Goal: Download file/media

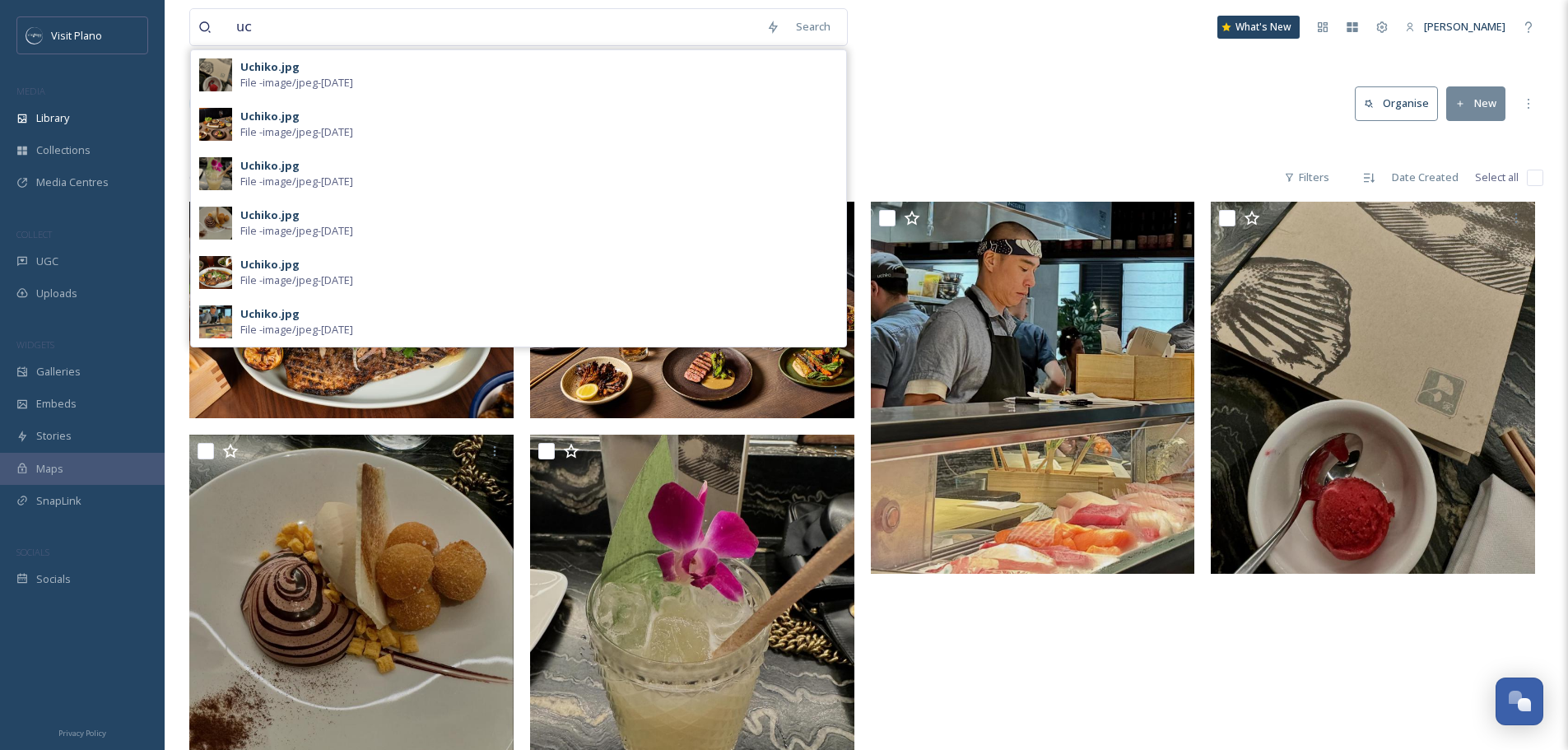
type input "u"
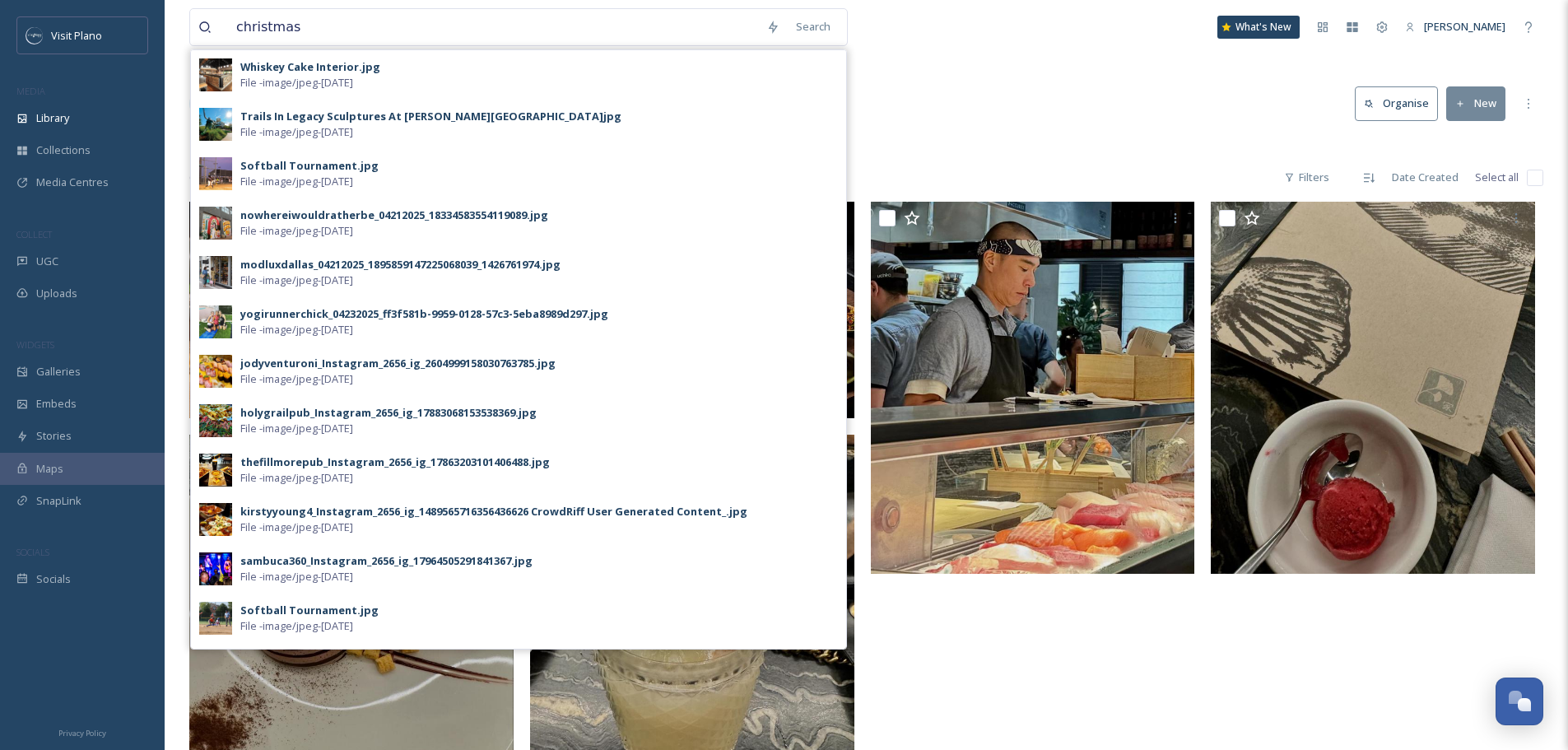
type input "christmas"
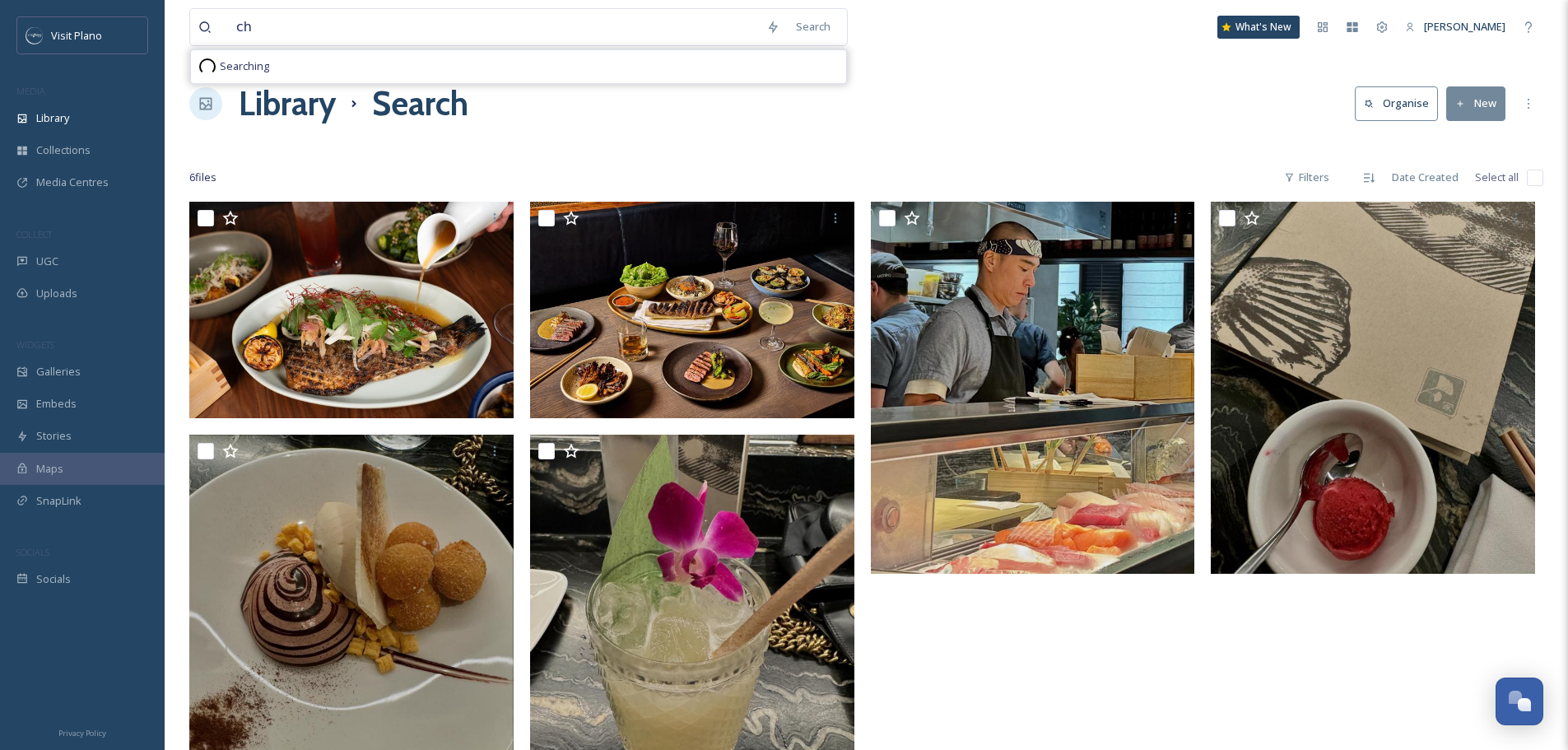
type input "c"
type input "plano holiday parade"
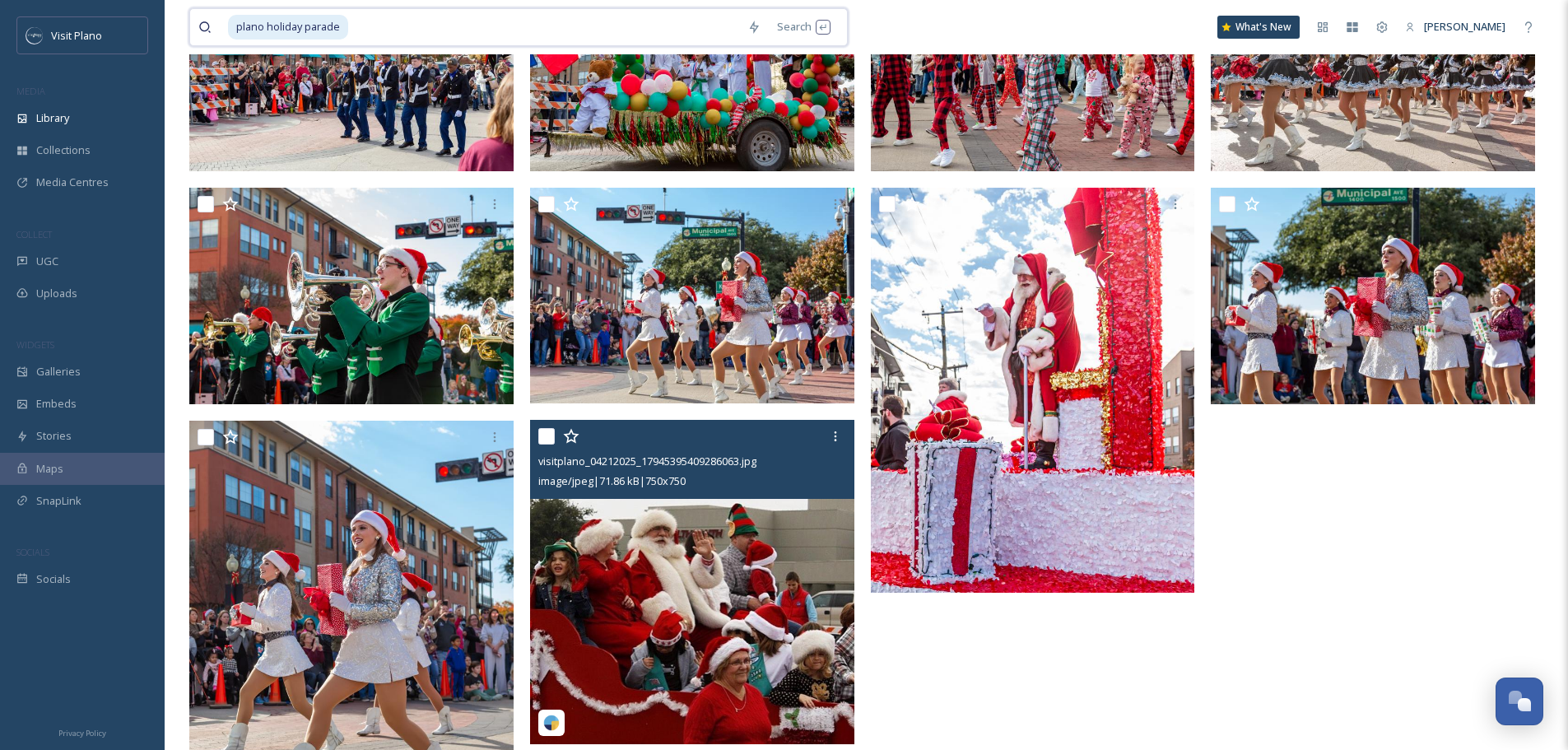
scroll to position [329, 0]
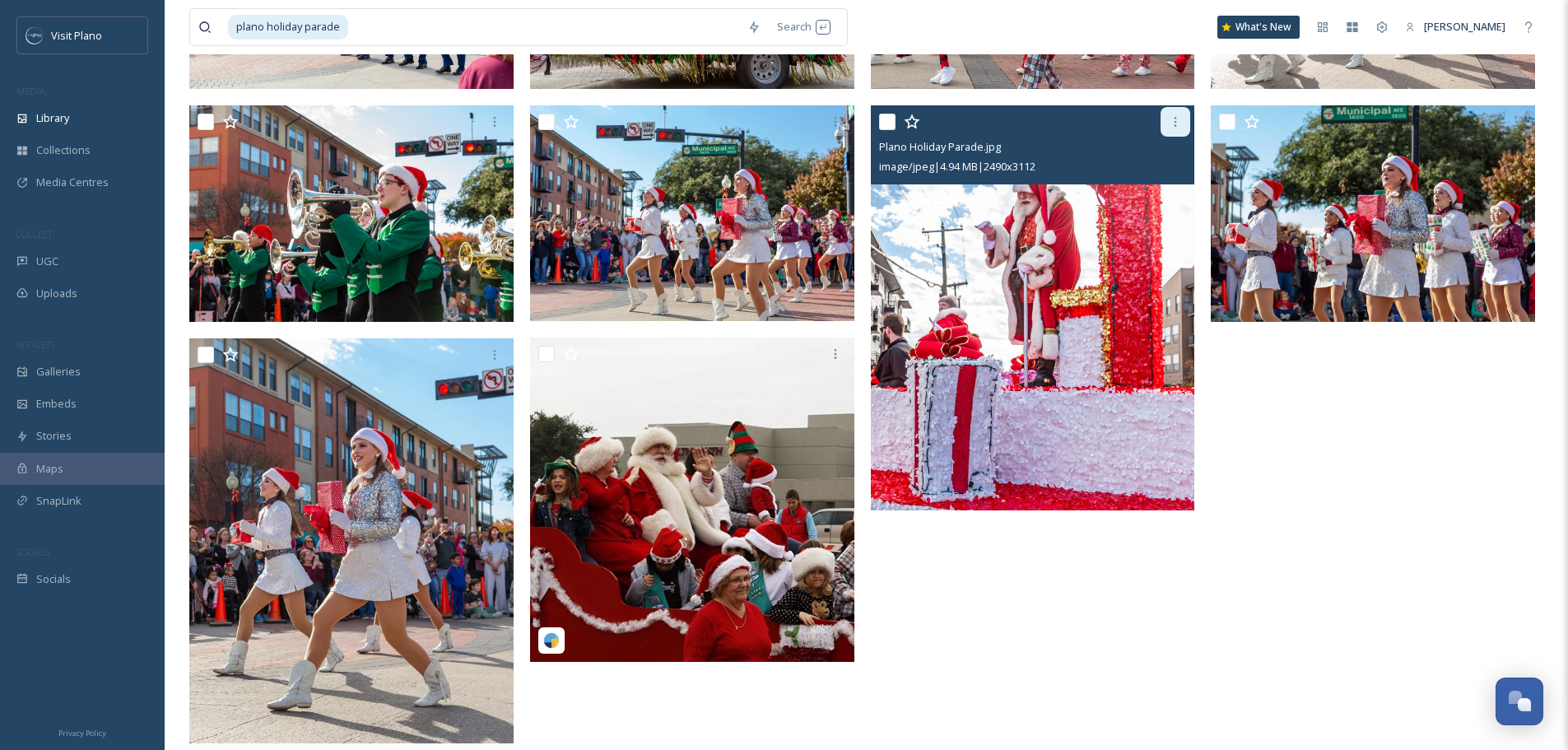
click at [1180, 128] on div at bounding box center [1176, 122] width 29 height 29
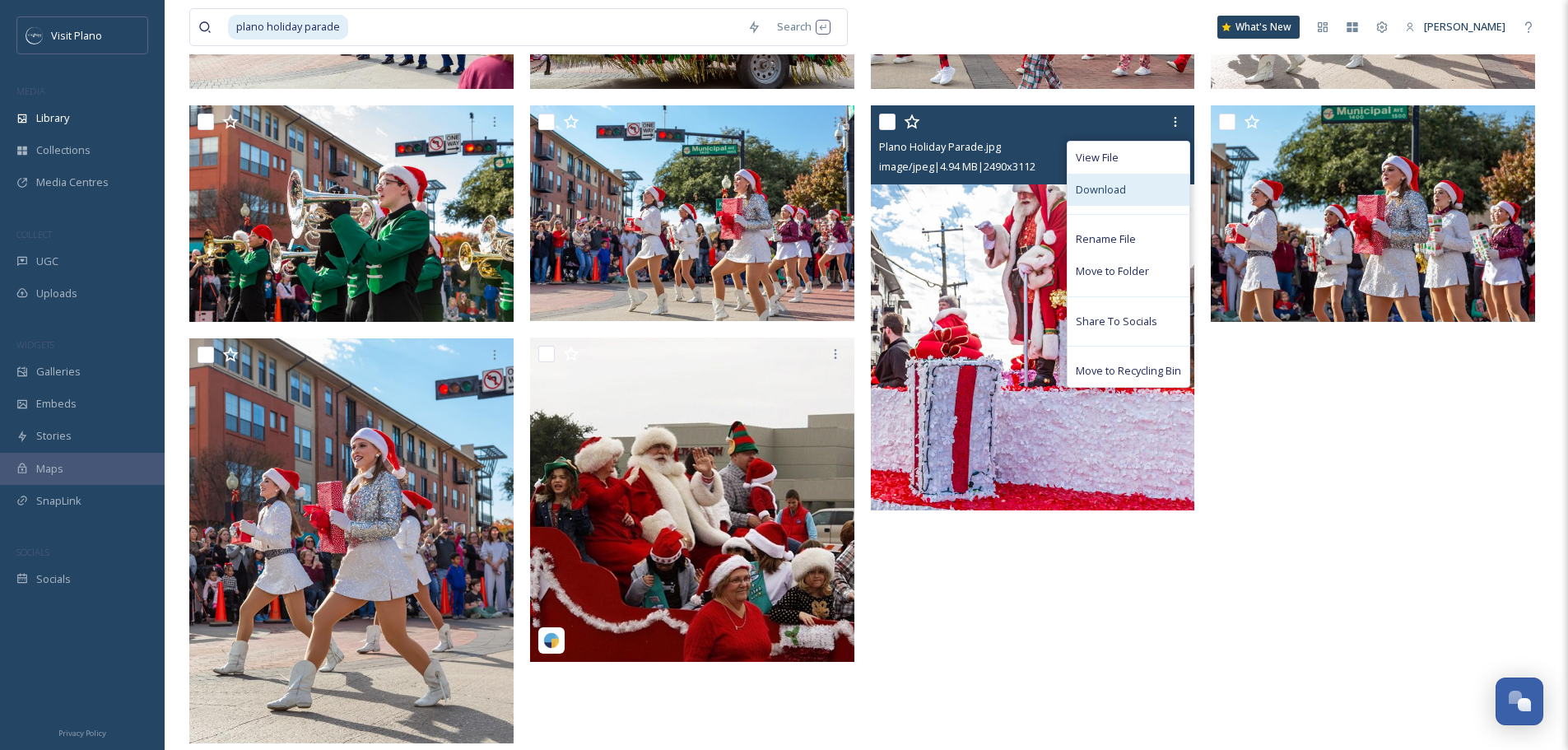
click at [1108, 198] on div "Download" at bounding box center [1128, 189] width 122 height 32
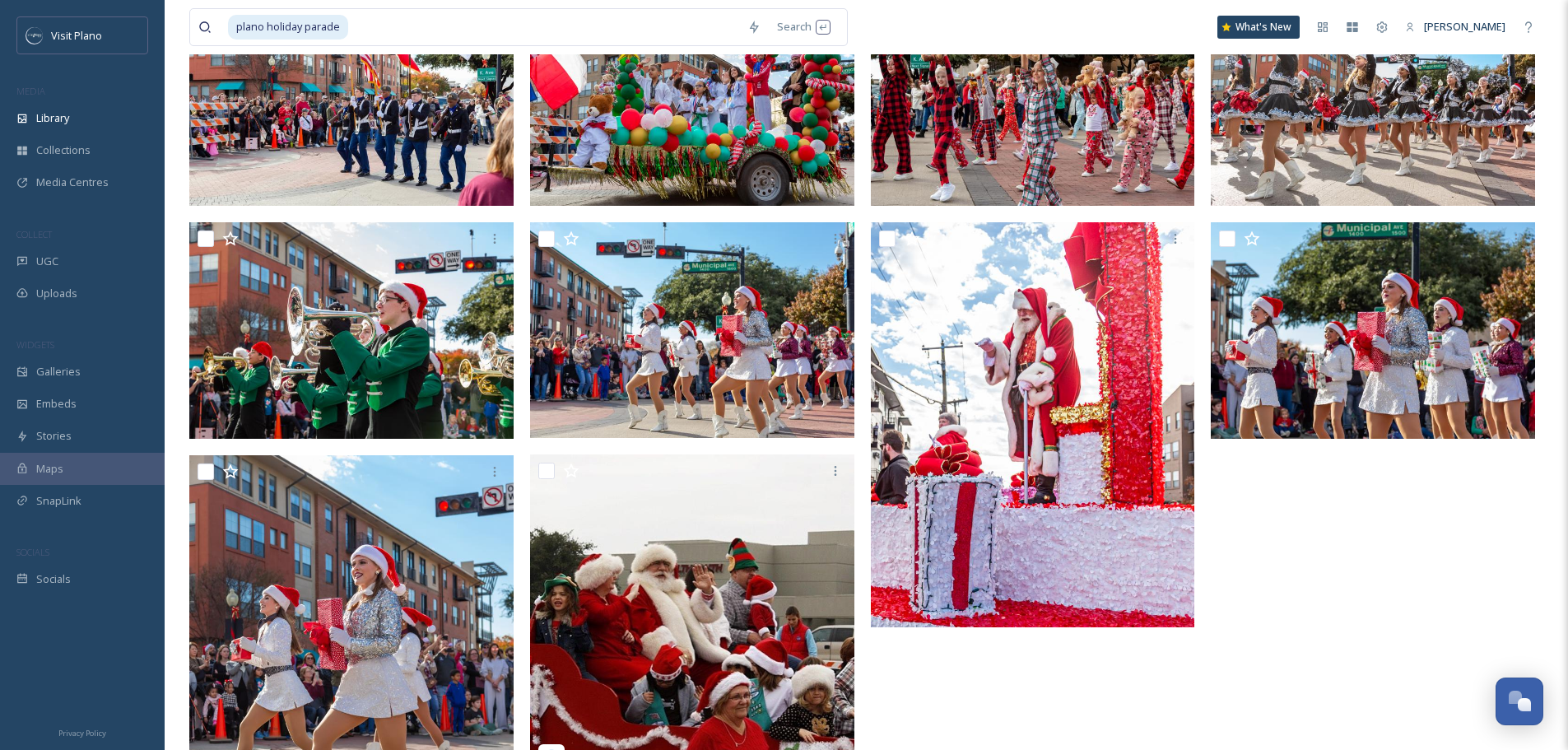
scroll to position [0, 0]
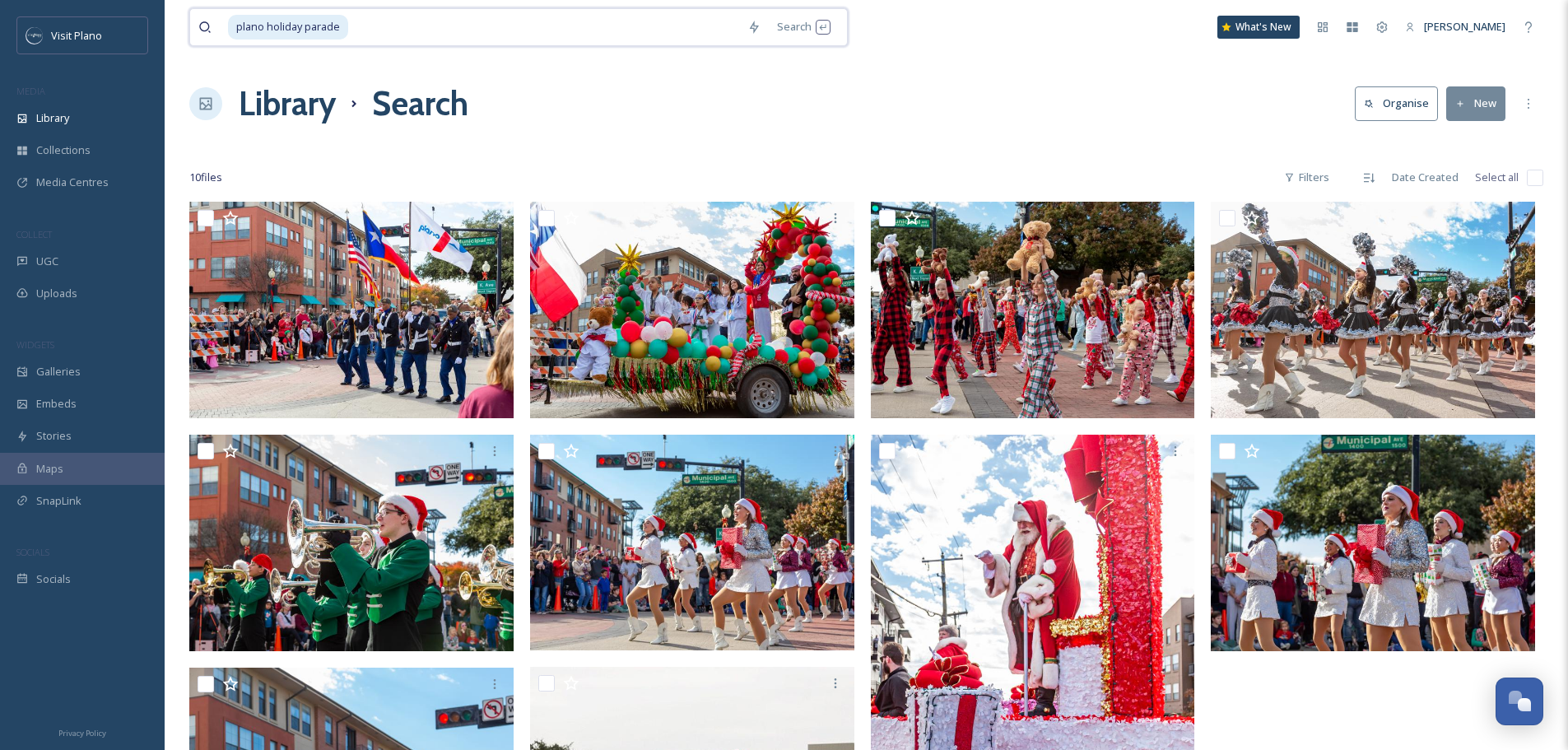
click at [375, 28] on input at bounding box center [545, 28] width 390 height 37
type input "p"
type input "Neath th"
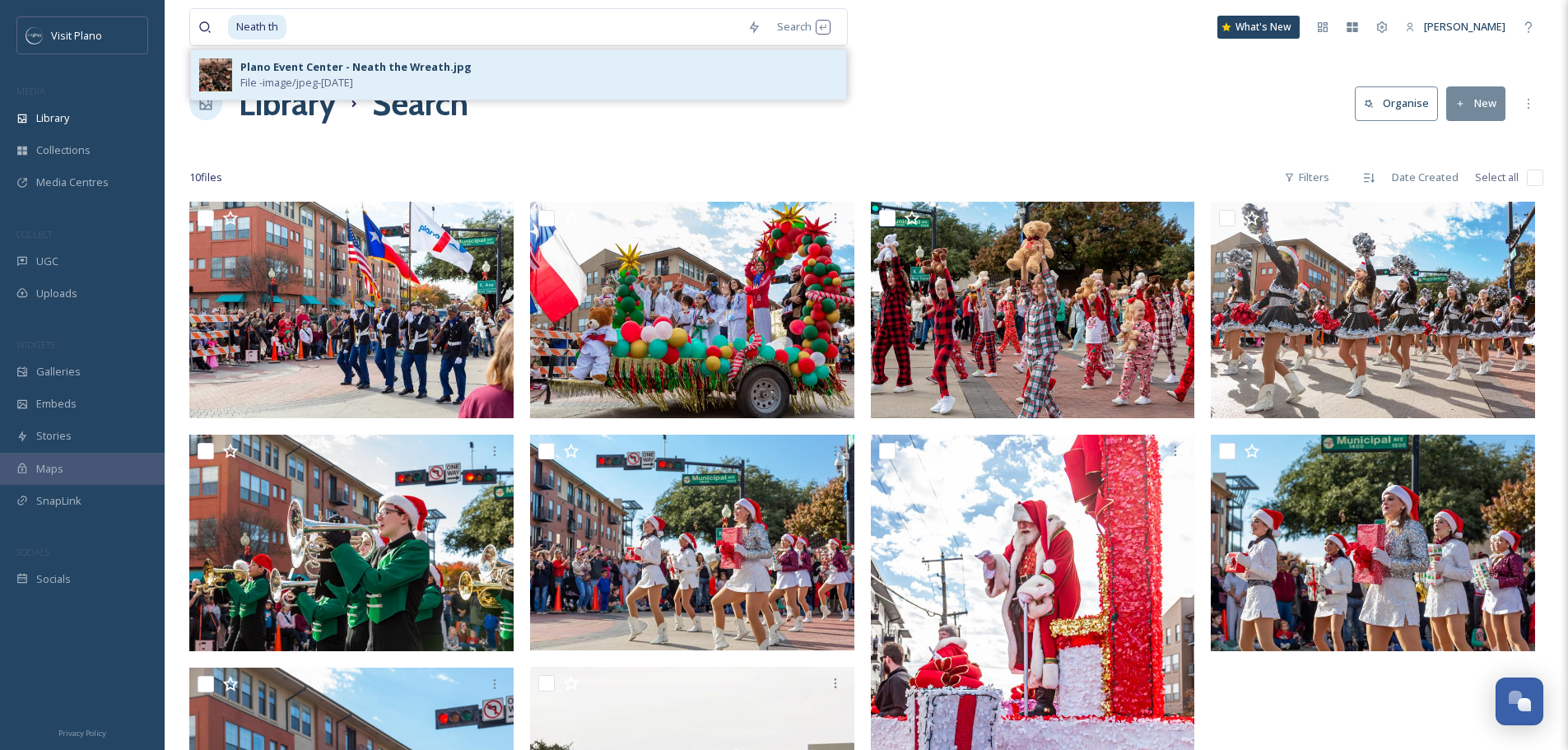
click at [473, 79] on div "Plano Event Center - Neath the Wreath.jpg File - image/jpeg - [DATE]" at bounding box center [539, 75] width 598 height 31
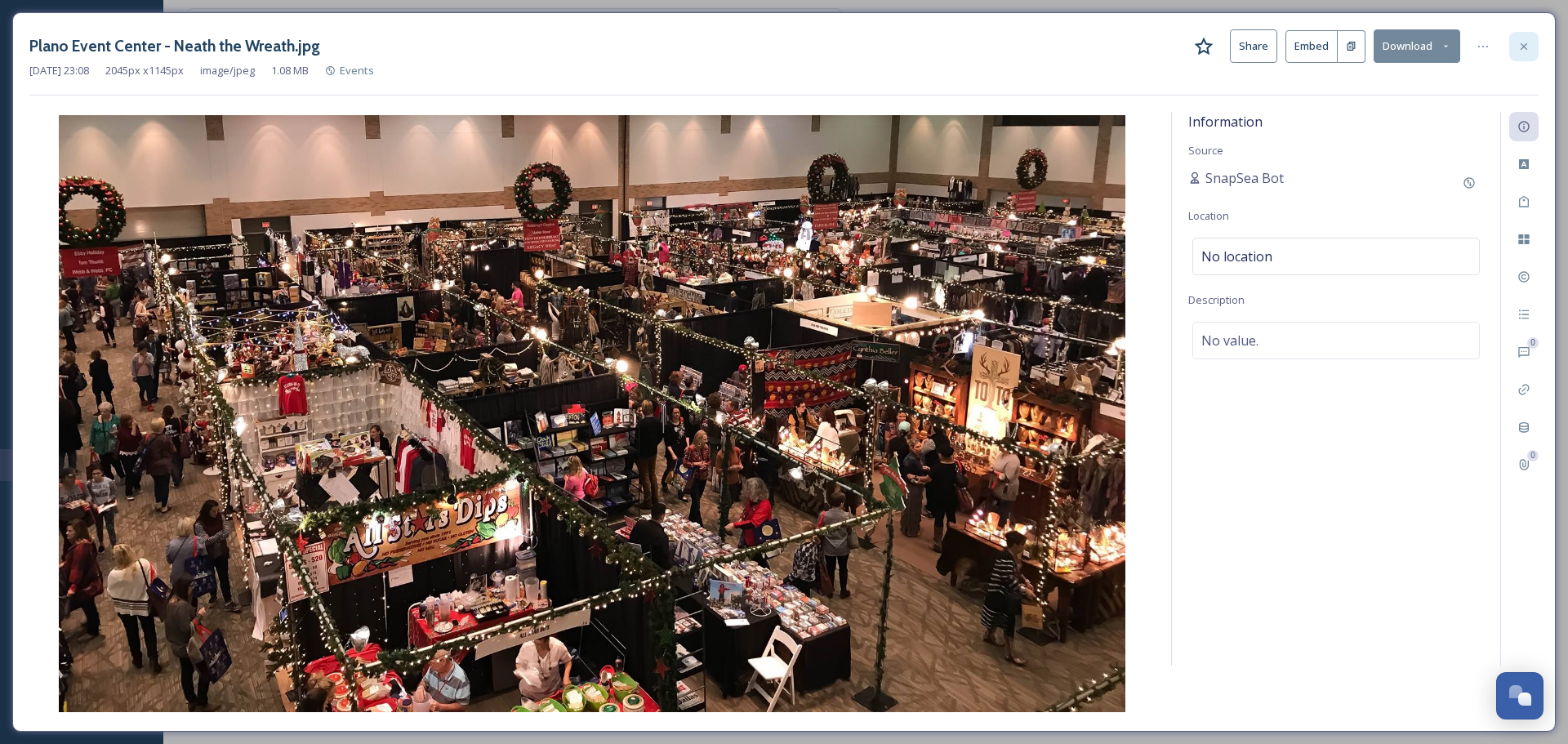
click at [1522, 56] on div at bounding box center [1523, 46] width 29 height 29
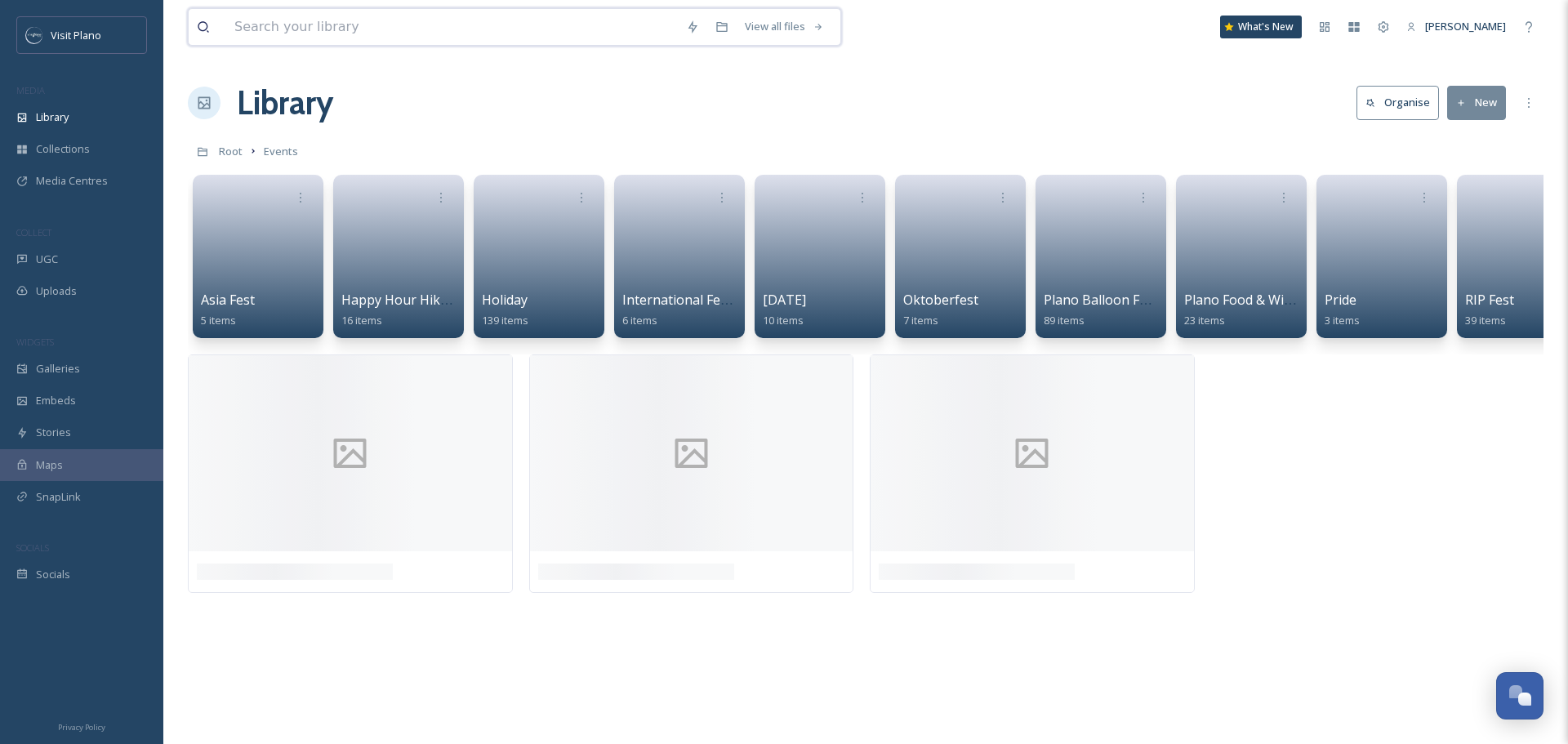
click at [524, 24] on input at bounding box center [452, 27] width 451 height 36
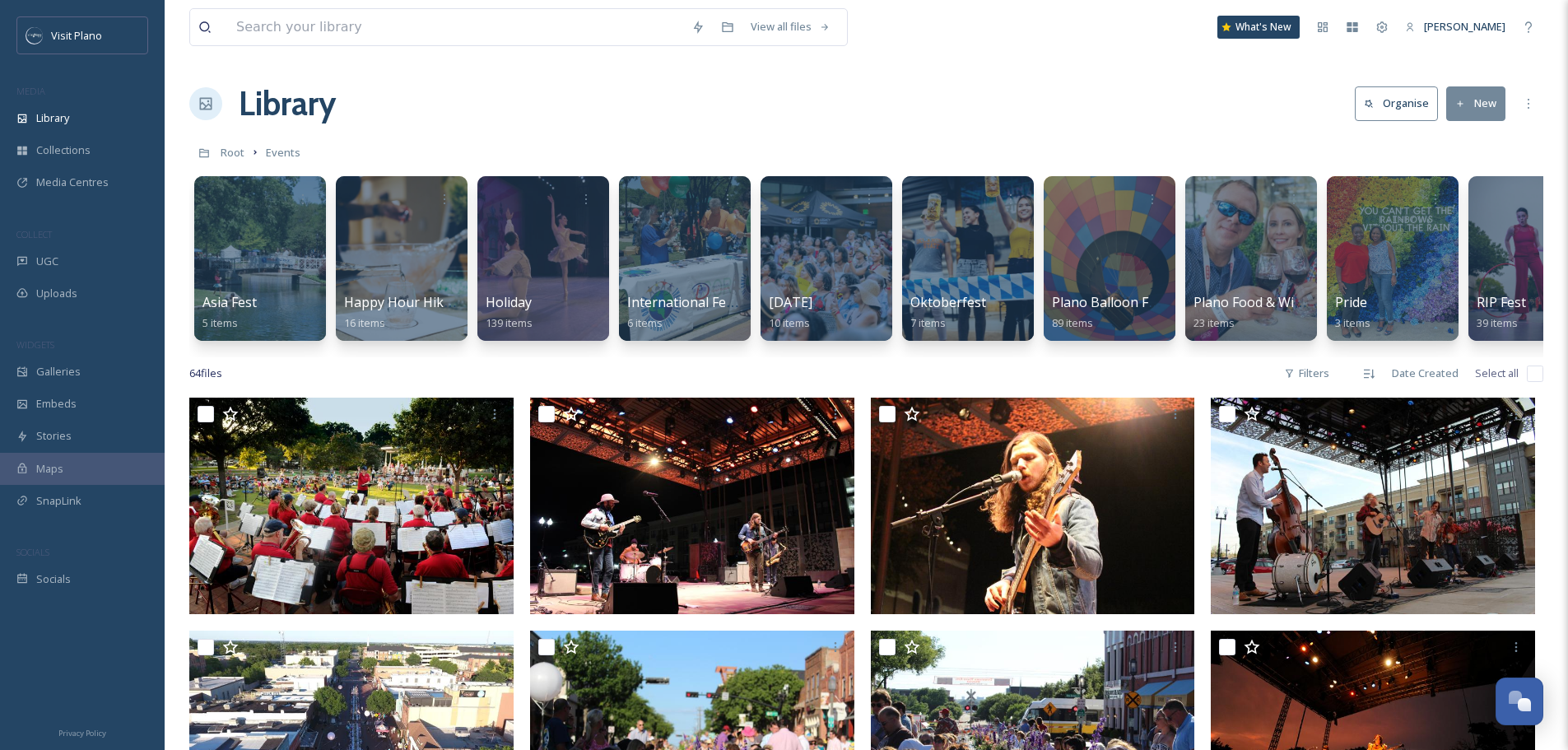
click at [911, 93] on div "Library Organise New" at bounding box center [866, 104] width 1354 height 50
click at [536, 251] on div at bounding box center [543, 258] width 134 height 168
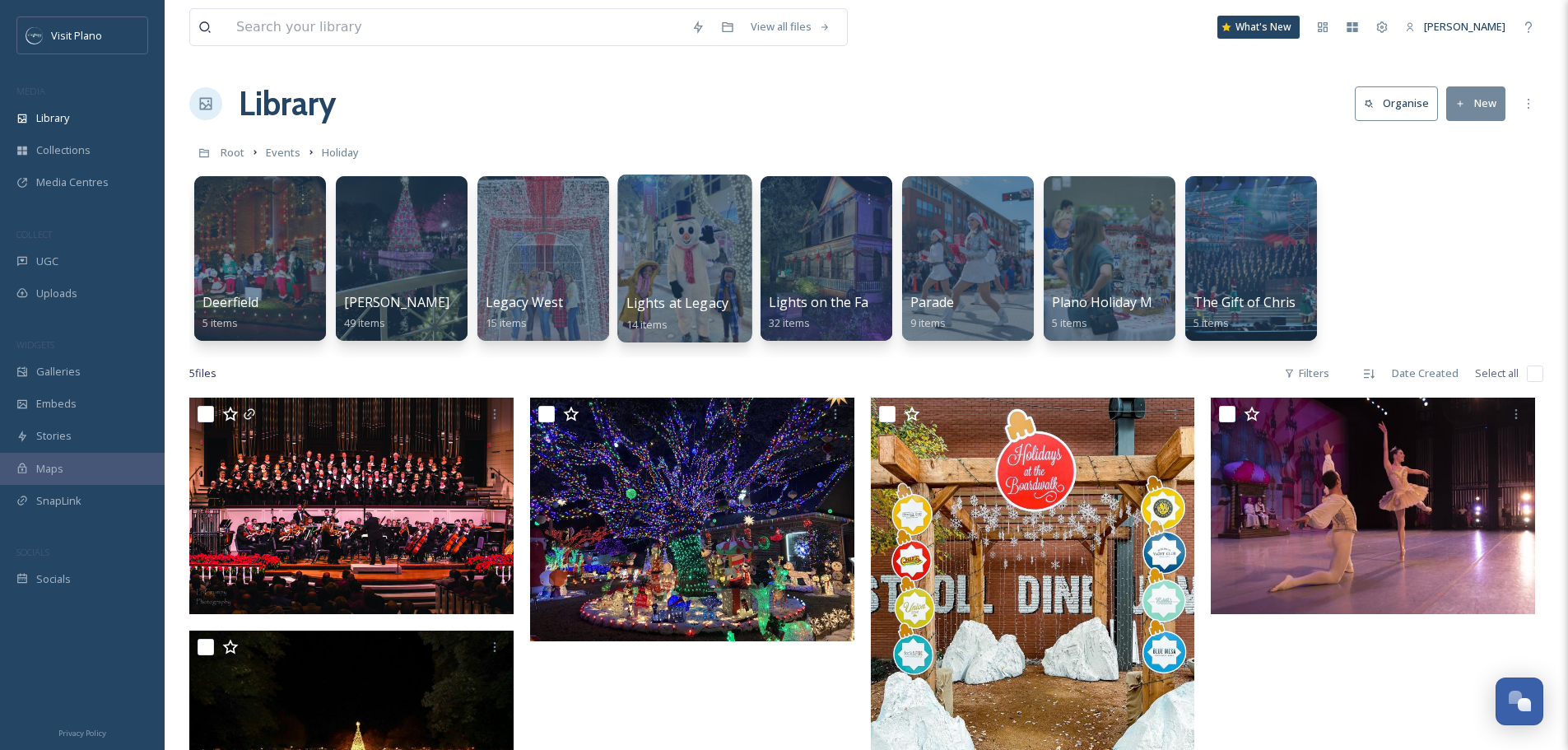
click at [665, 281] on div at bounding box center [684, 258] width 134 height 168
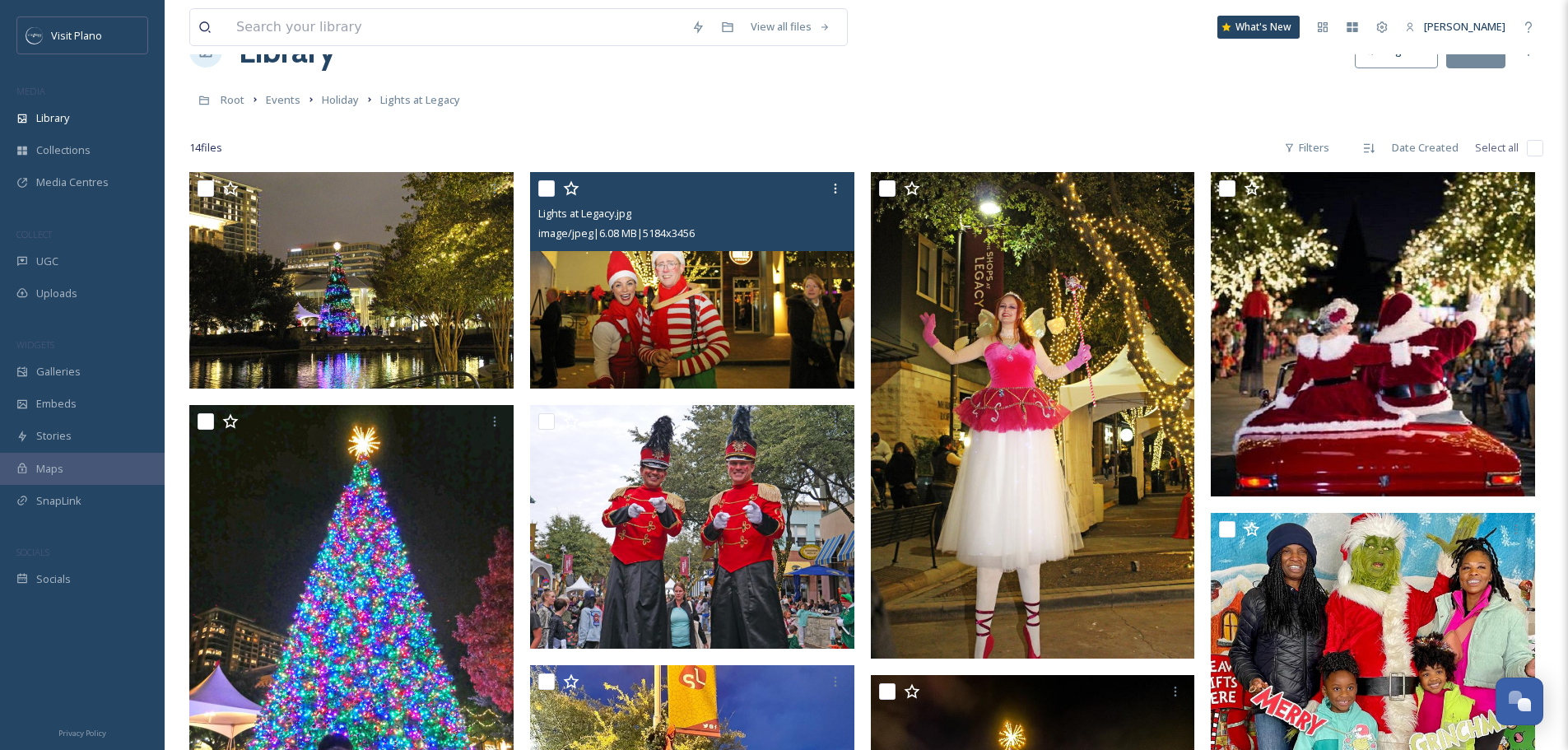
scroll to position [165, 0]
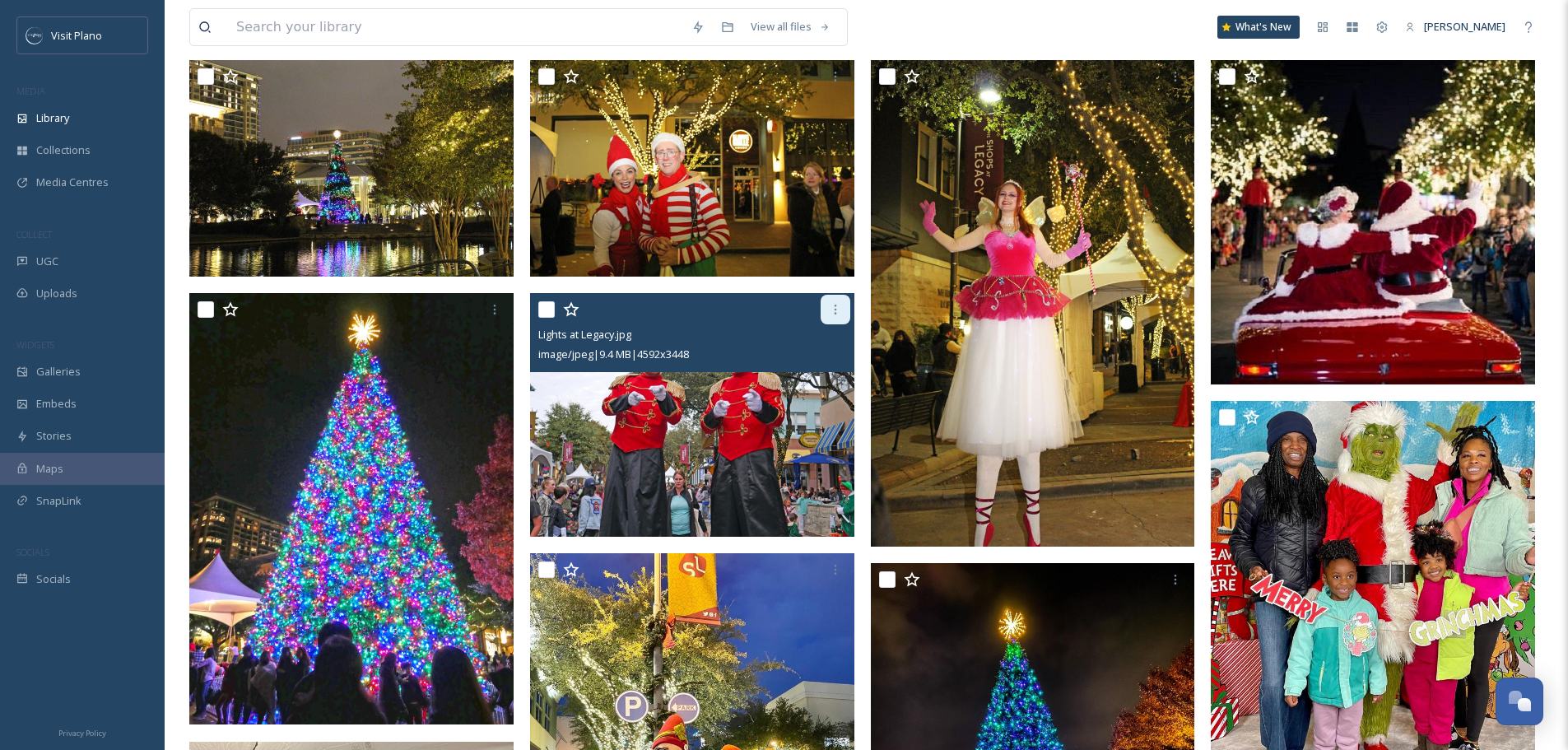
click at [833, 312] on icon at bounding box center [835, 309] width 13 height 13
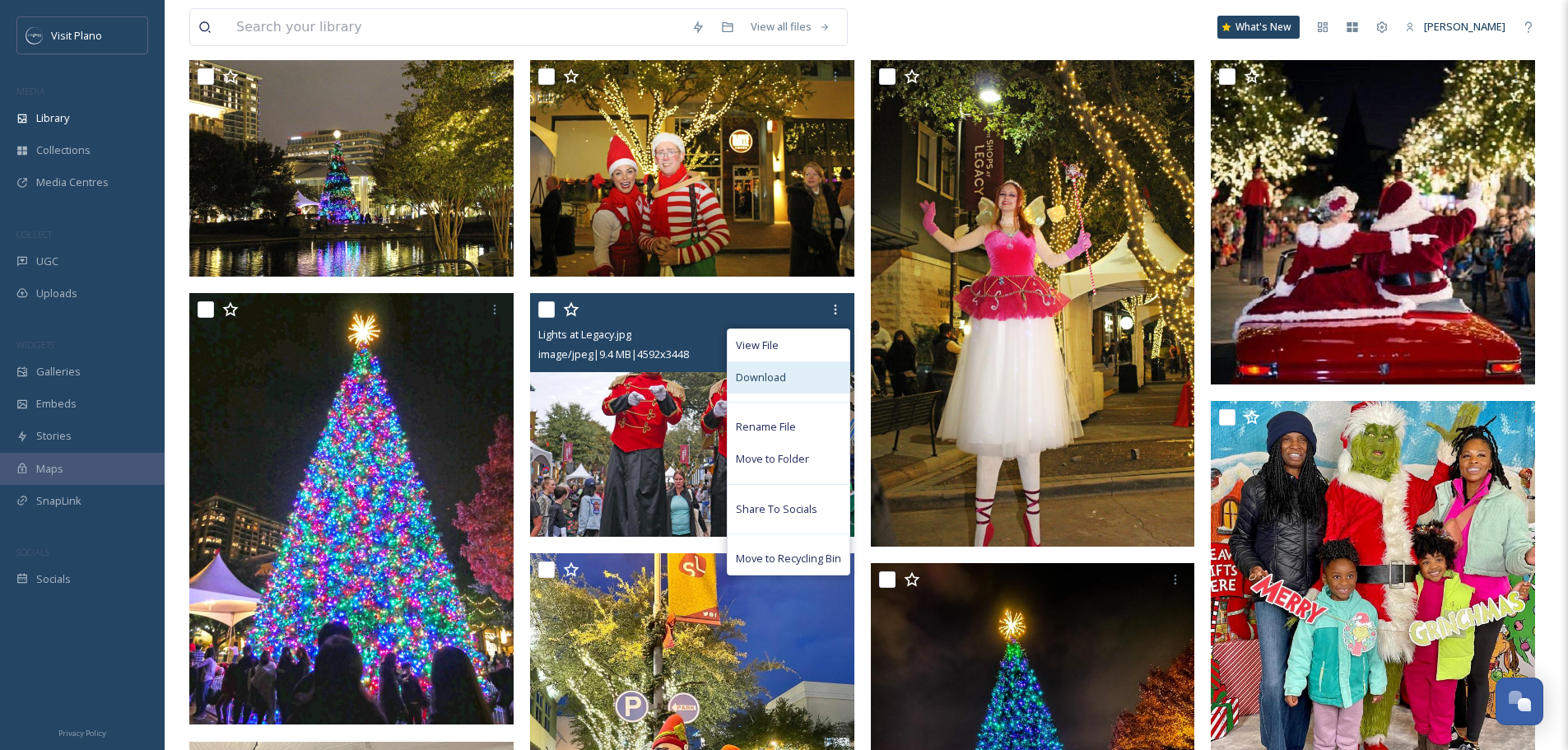
click at [791, 386] on div "Download" at bounding box center [789, 377] width 122 height 32
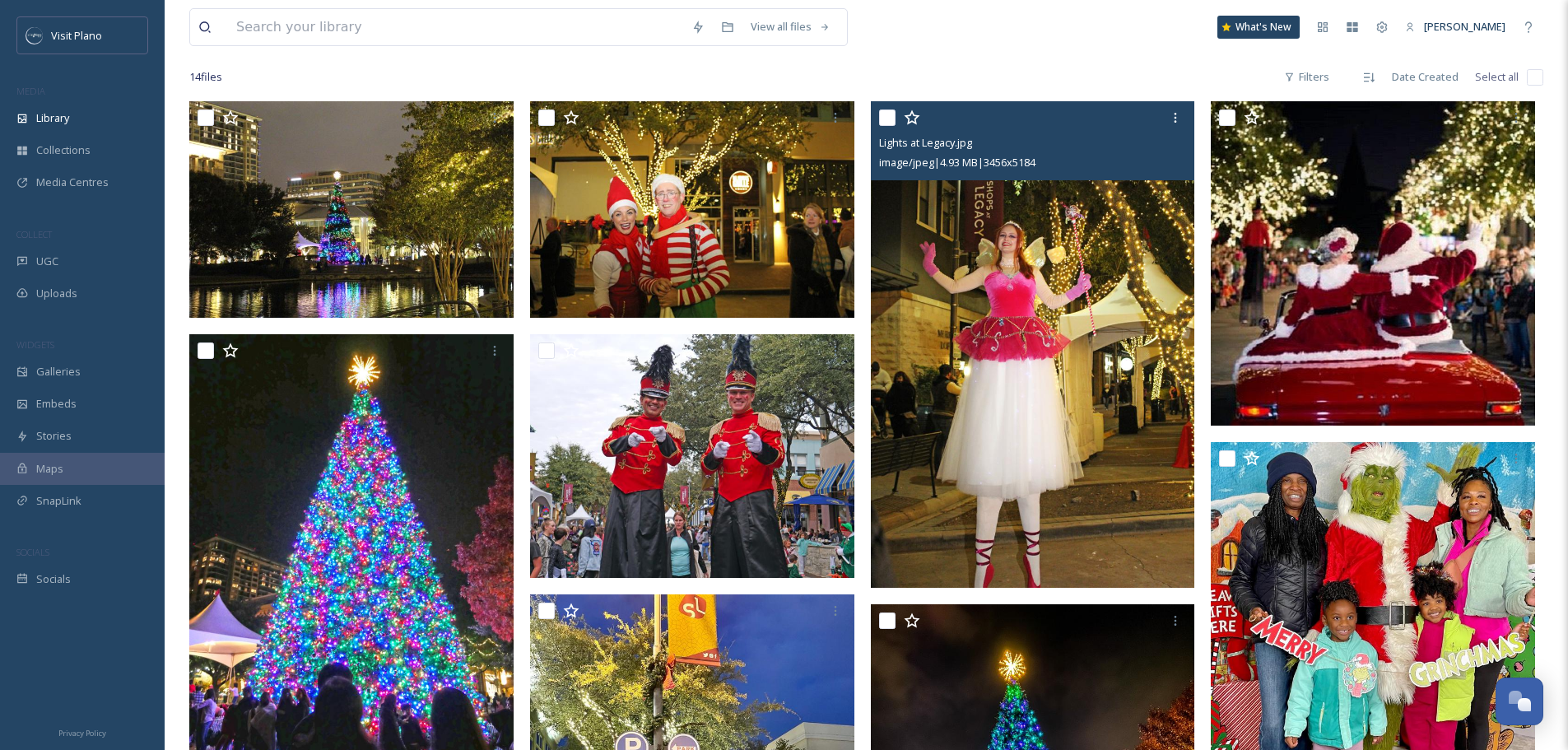
scroll to position [0, 0]
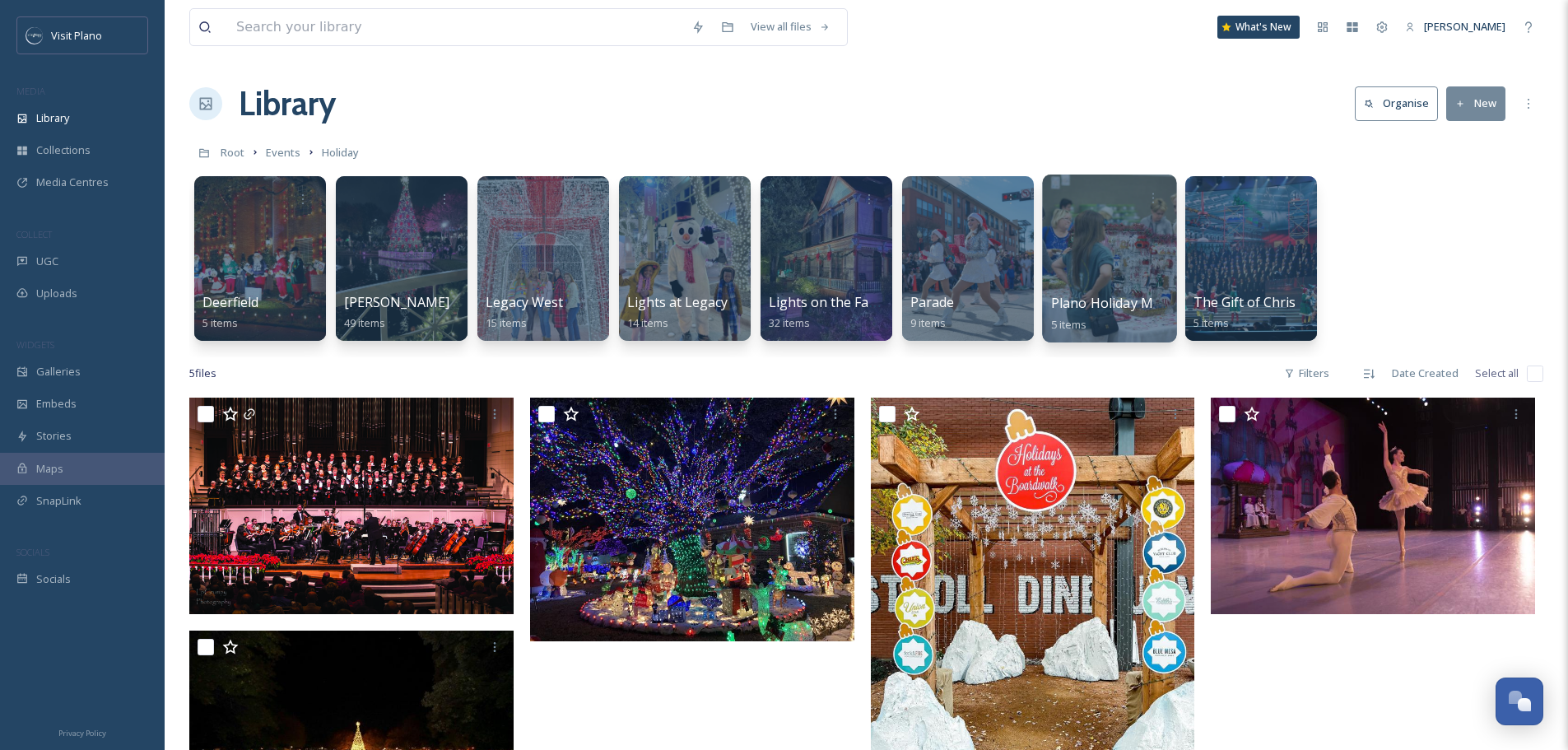
click at [1080, 278] on div at bounding box center [1110, 258] width 134 height 168
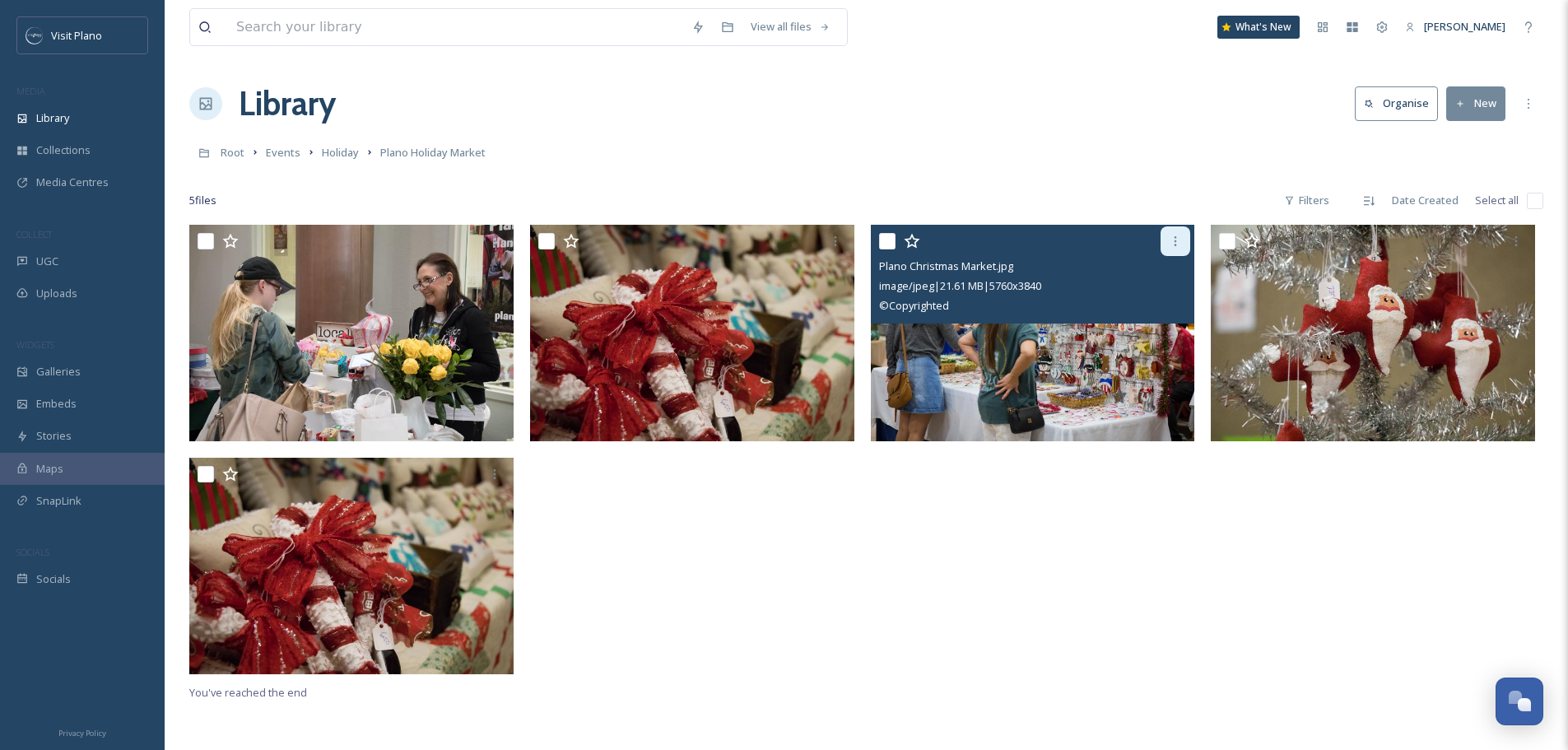
click at [1180, 248] on icon at bounding box center [1176, 241] width 13 height 13
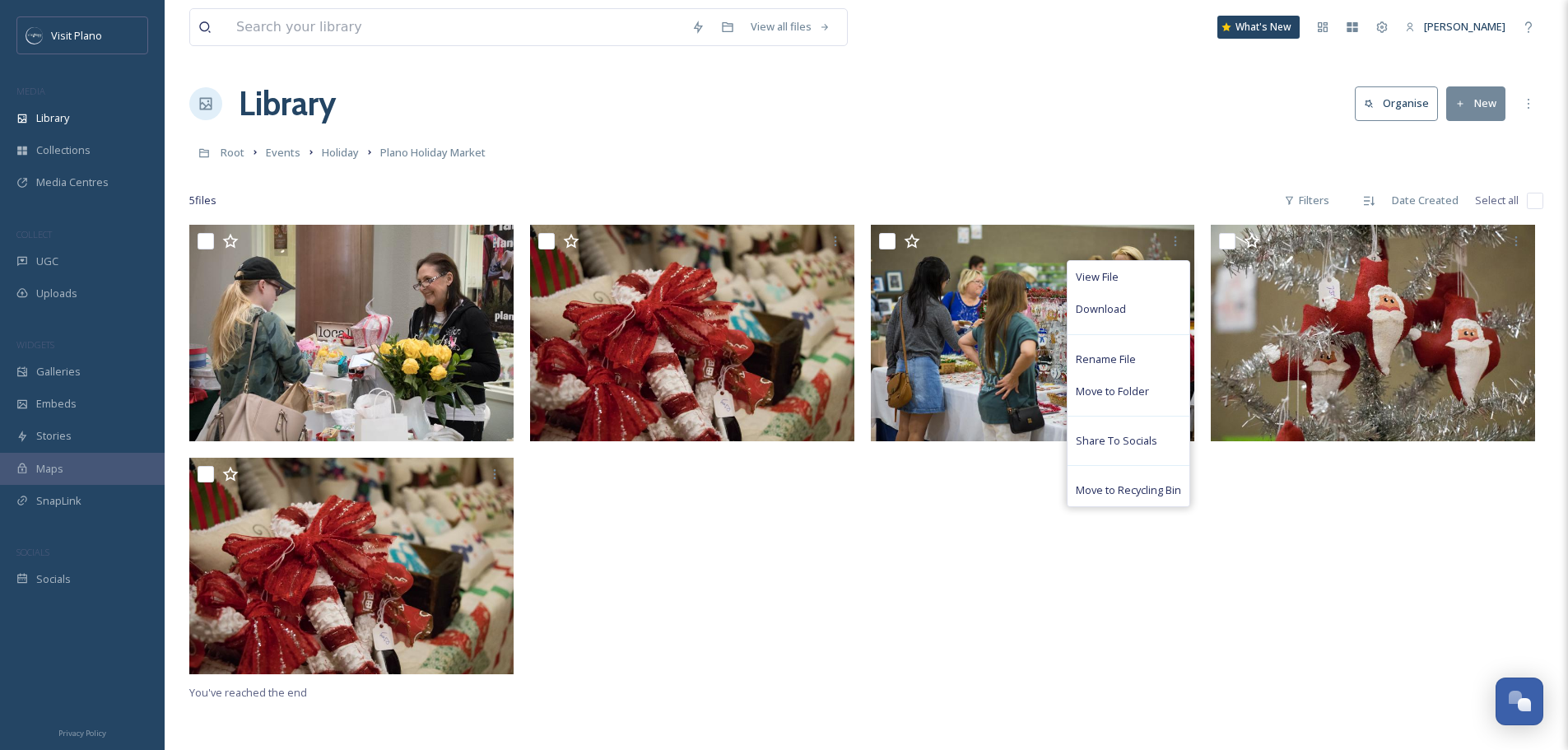
click at [846, 125] on div "Library Organise New" at bounding box center [866, 104] width 1354 height 50
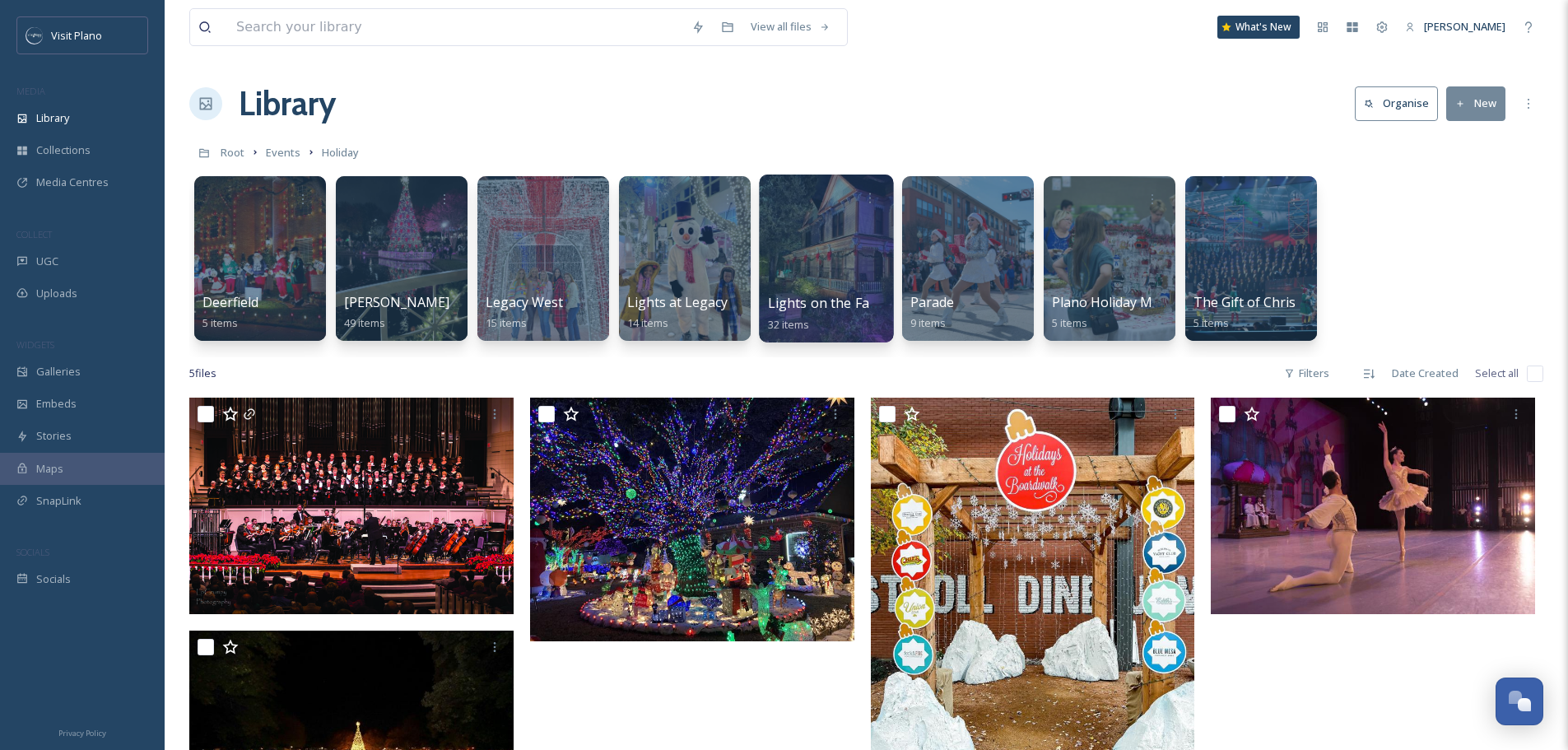
click at [820, 300] on span "Lights on the Farm" at bounding box center [828, 303] width 119 height 18
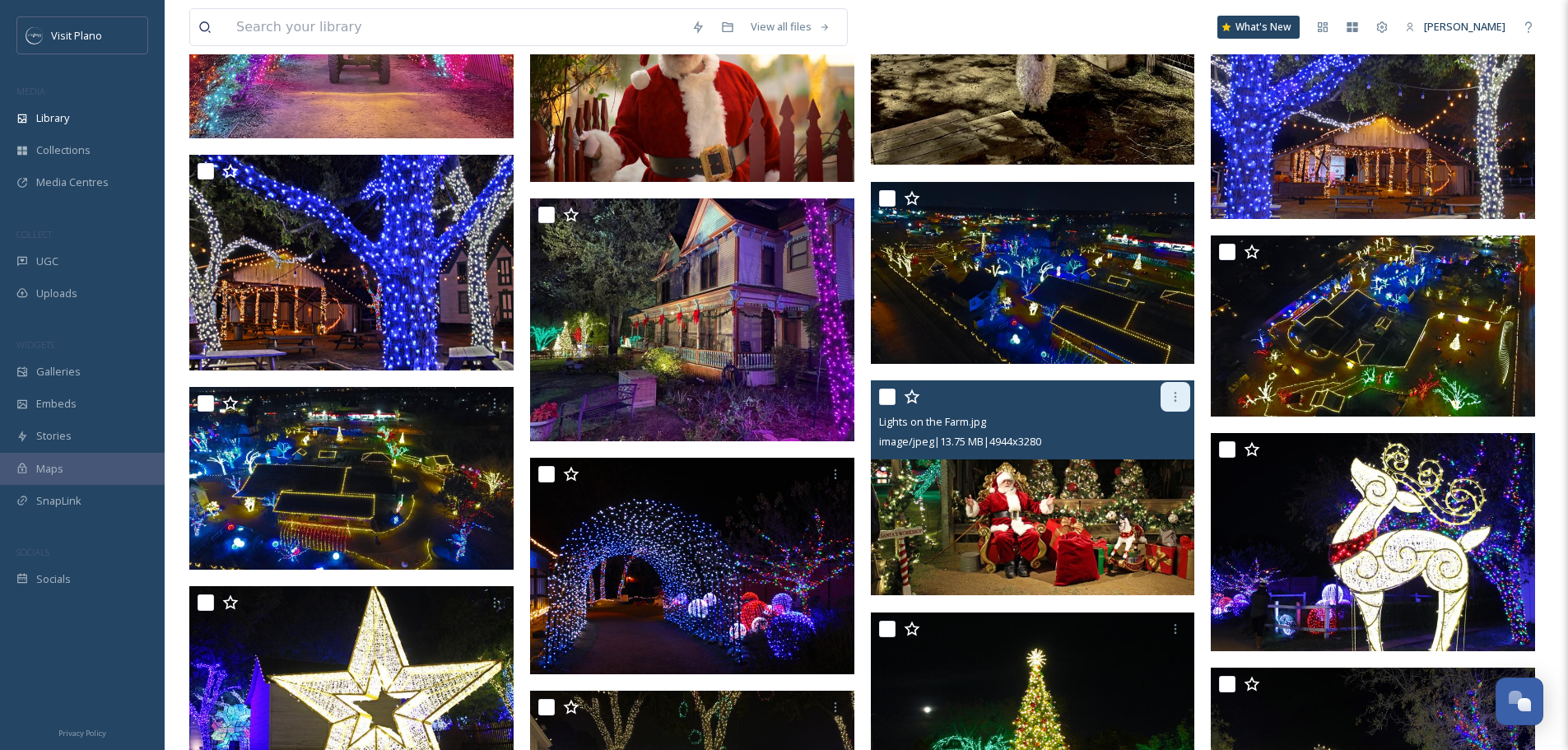
scroll to position [1166, 0]
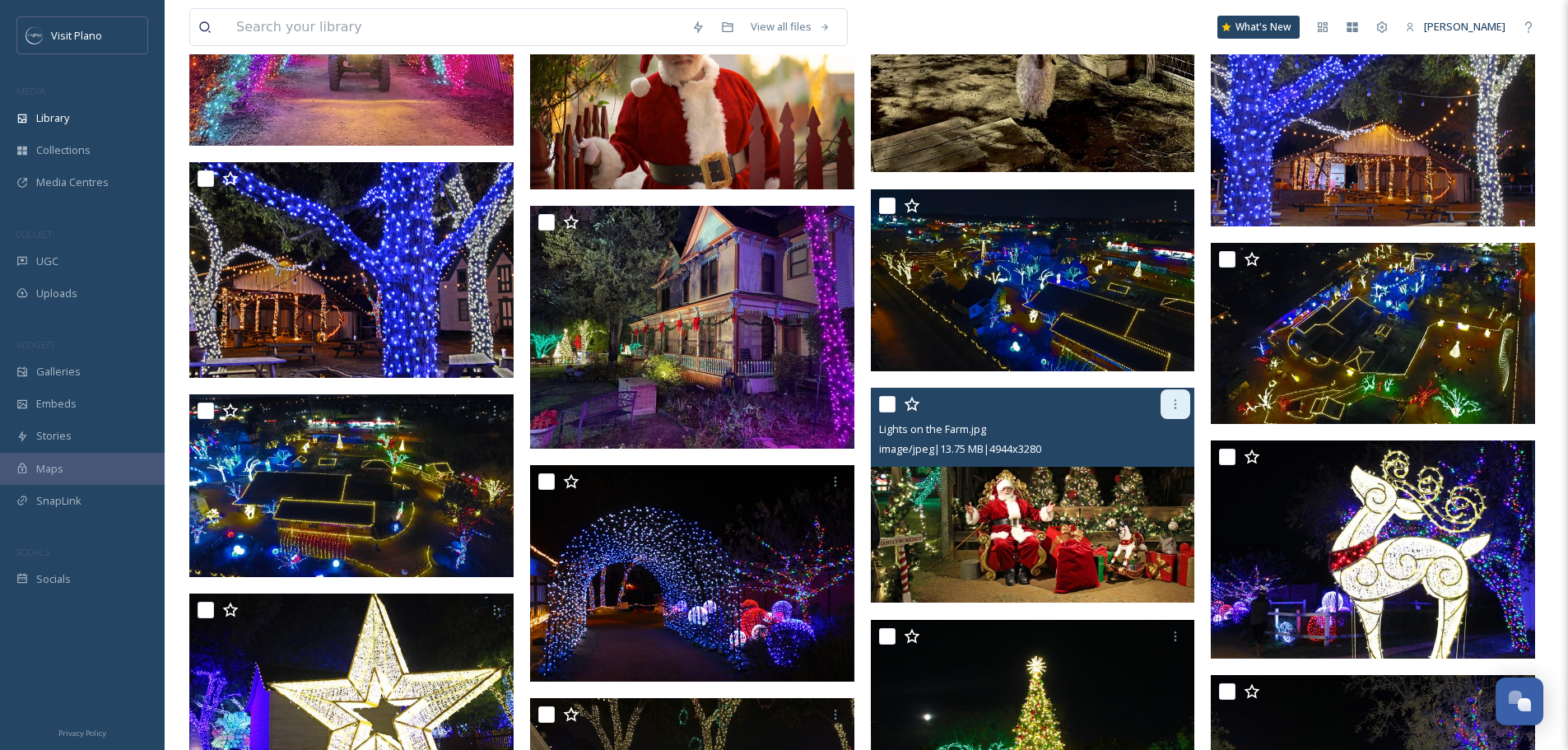
click at [1168, 414] on div at bounding box center [1176, 404] width 29 height 29
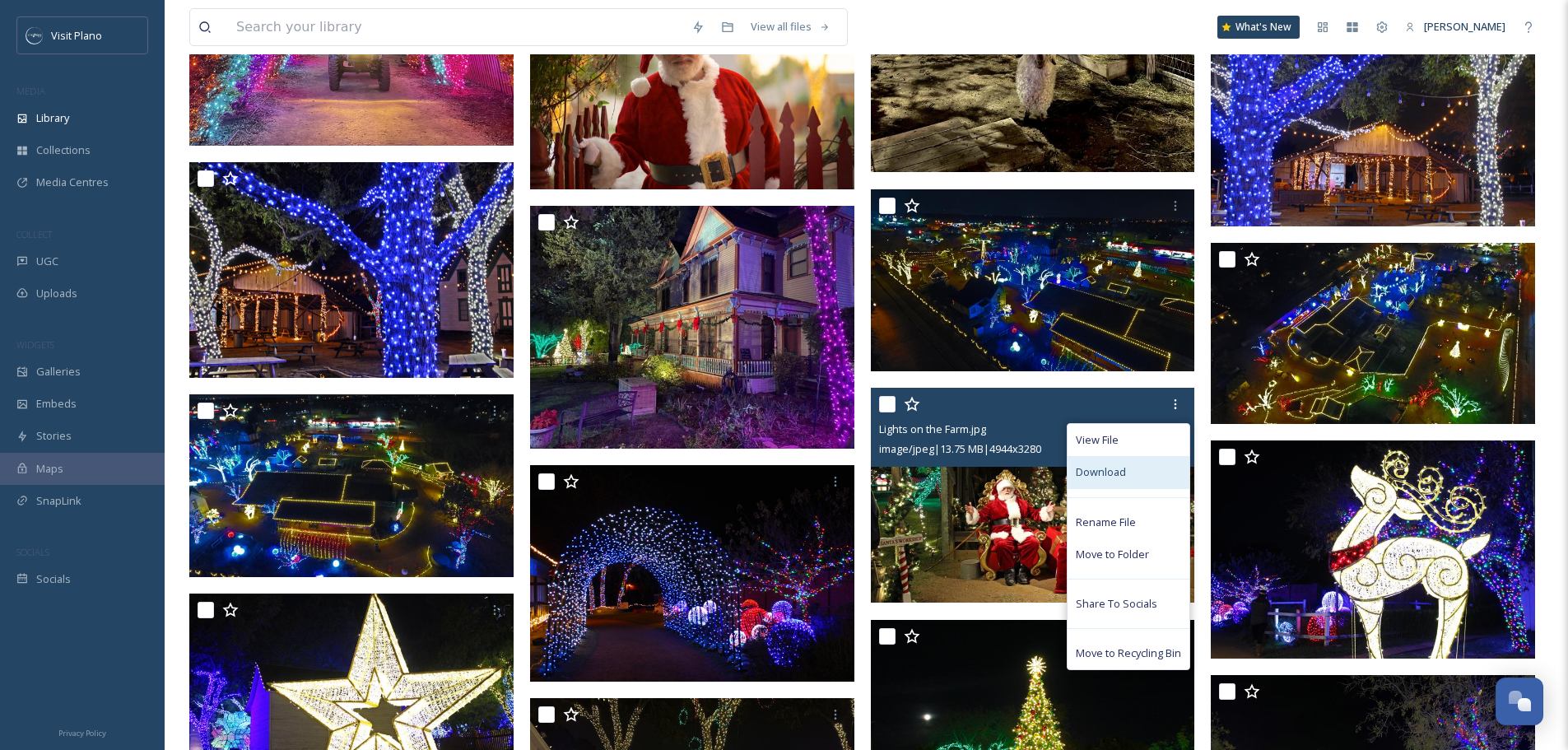
click at [1138, 480] on div "Download" at bounding box center [1128, 471] width 122 height 32
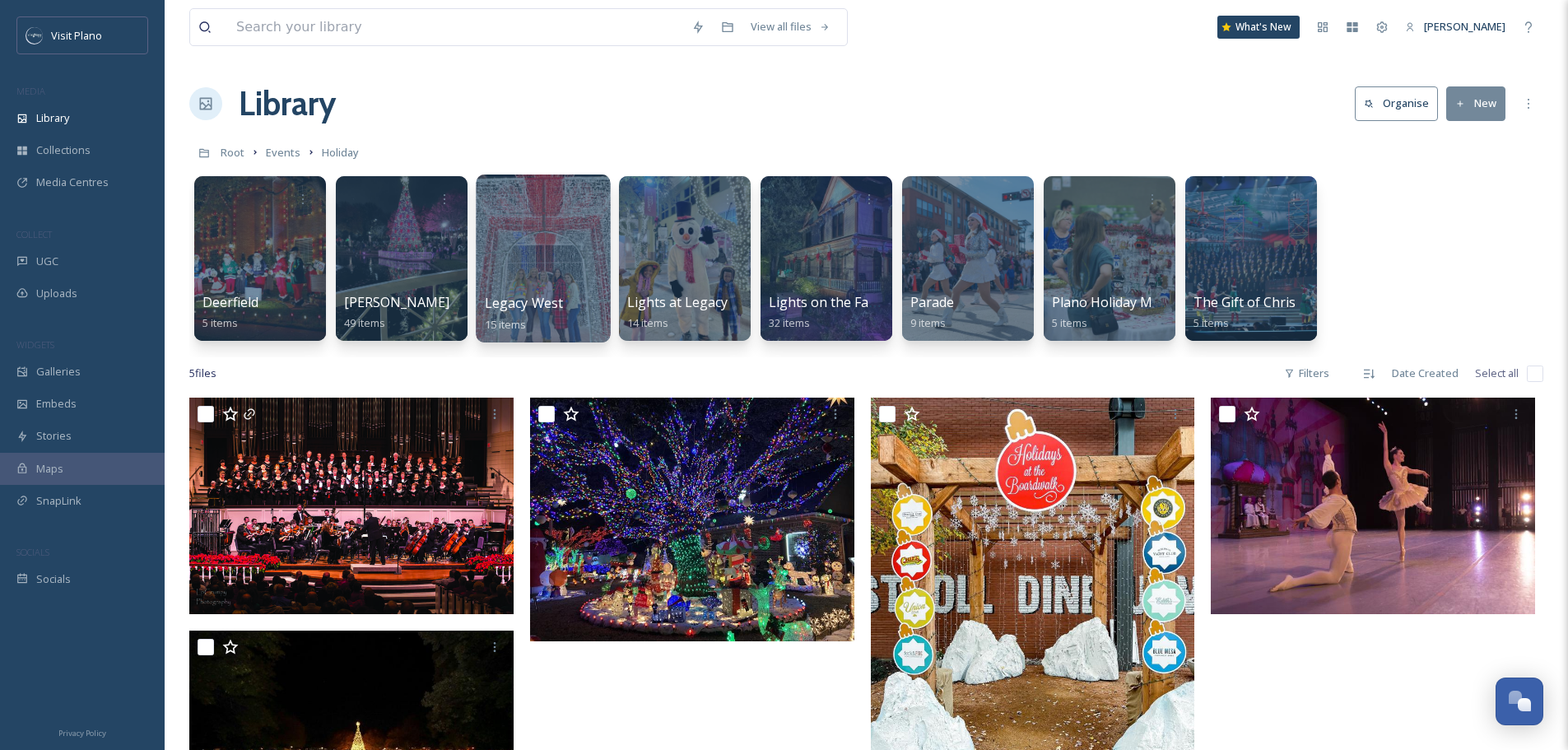
drag, startPoint x: 475, startPoint y: 276, endPoint x: 531, endPoint y: 279, distance: 56.1
click at [531, 279] on div at bounding box center [543, 258] width 134 height 168
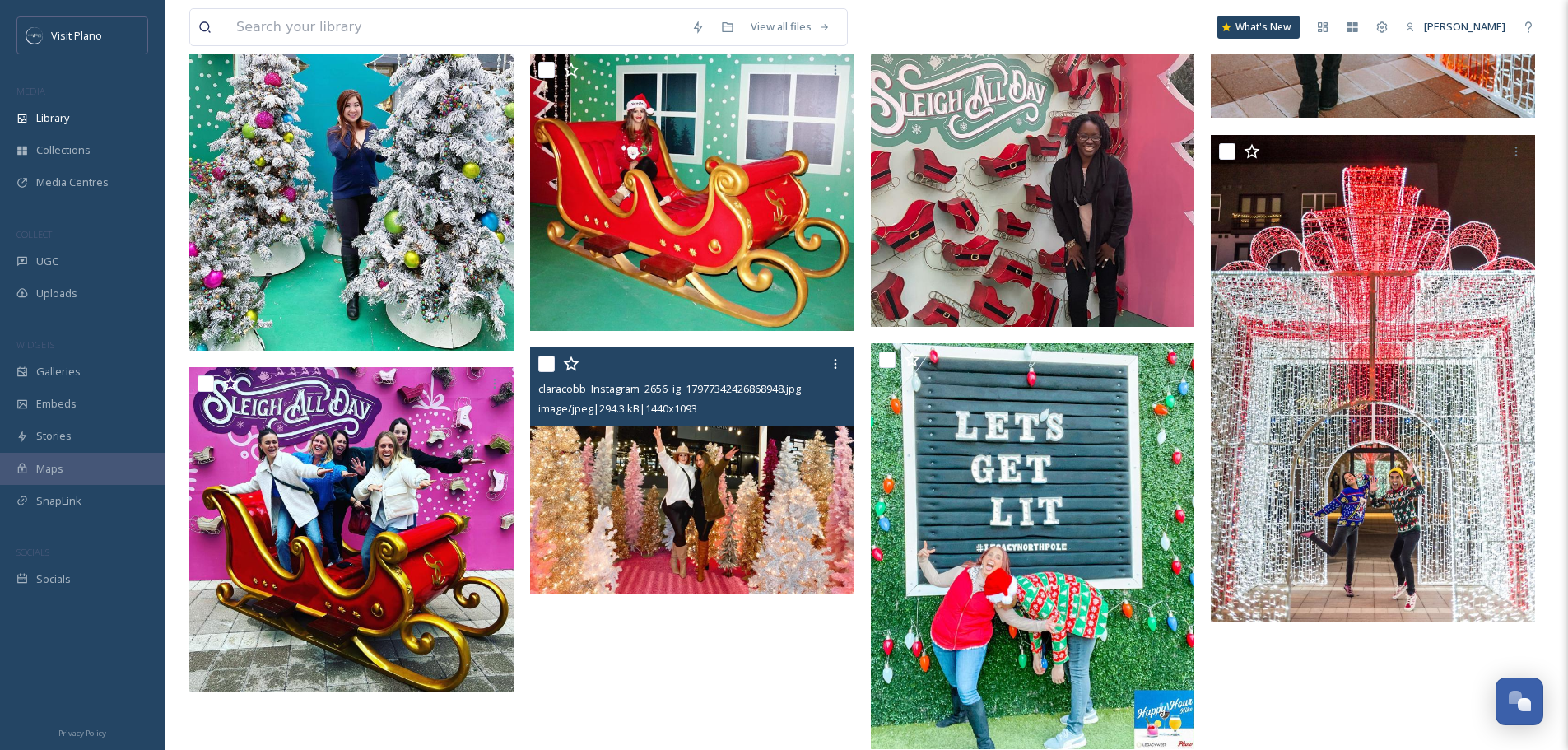
scroll to position [741, 0]
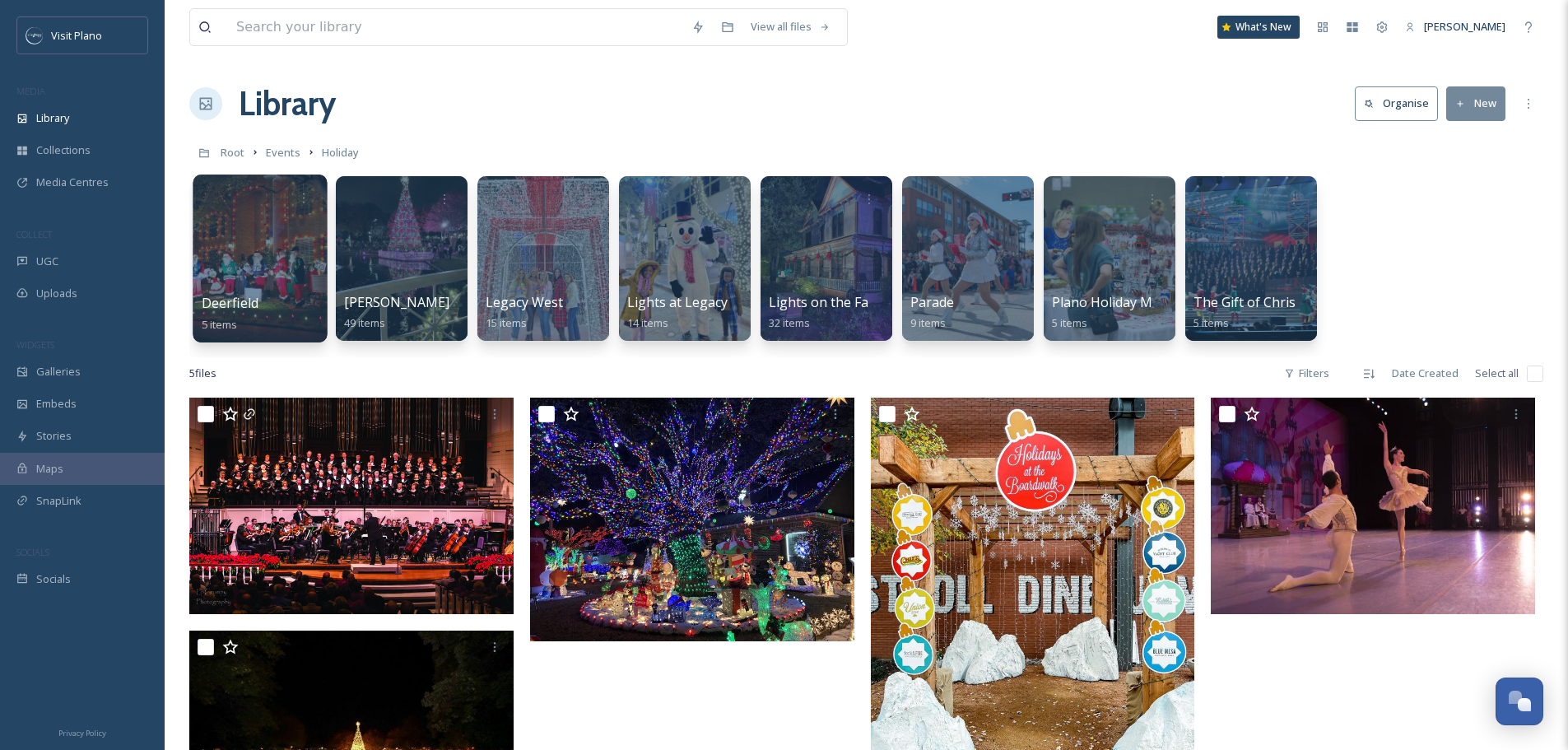
click at [302, 300] on div "Deerfield 5 items" at bounding box center [260, 314] width 117 height 41
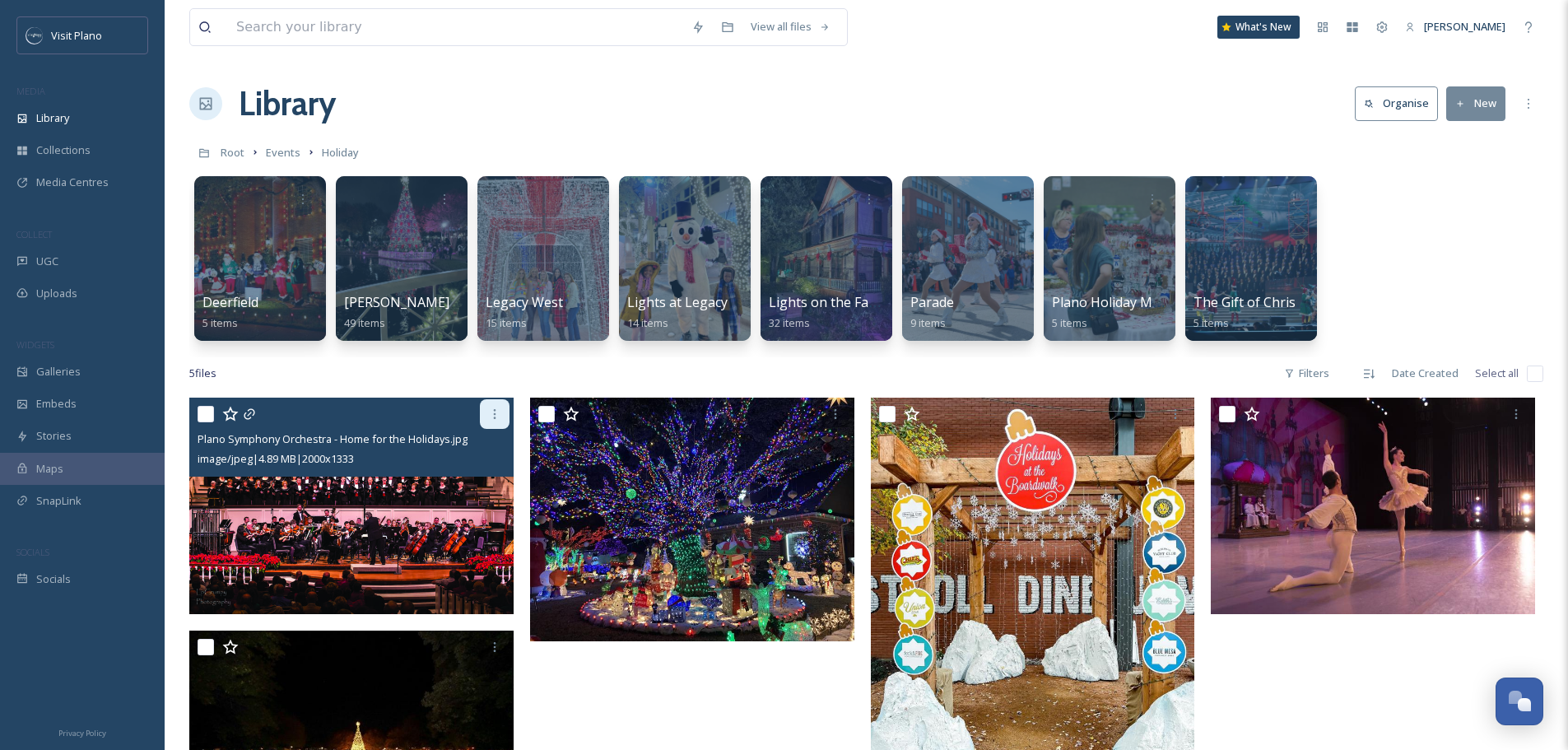
click at [494, 424] on div at bounding box center [494, 414] width 29 height 29
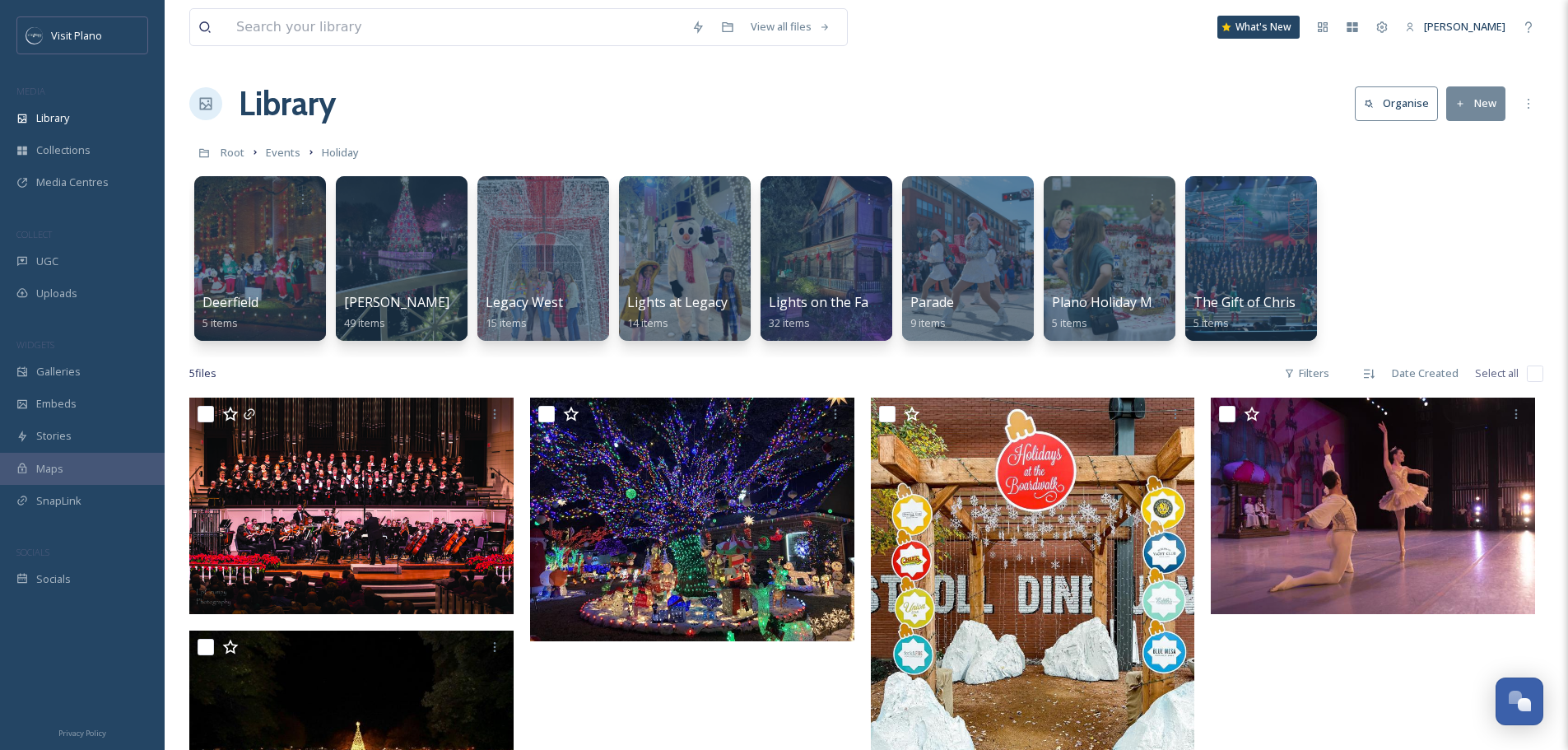
click at [1404, 209] on div "Deerfield 5 items [PERSON_NAME] 49 items Legacy West 15 items Lights at Legacy …" at bounding box center [866, 262] width 1354 height 189
click at [246, 237] on div at bounding box center [259, 258] width 134 height 168
click at [1114, 312] on span "Plano Holiday Market" at bounding box center [1119, 303] width 136 height 18
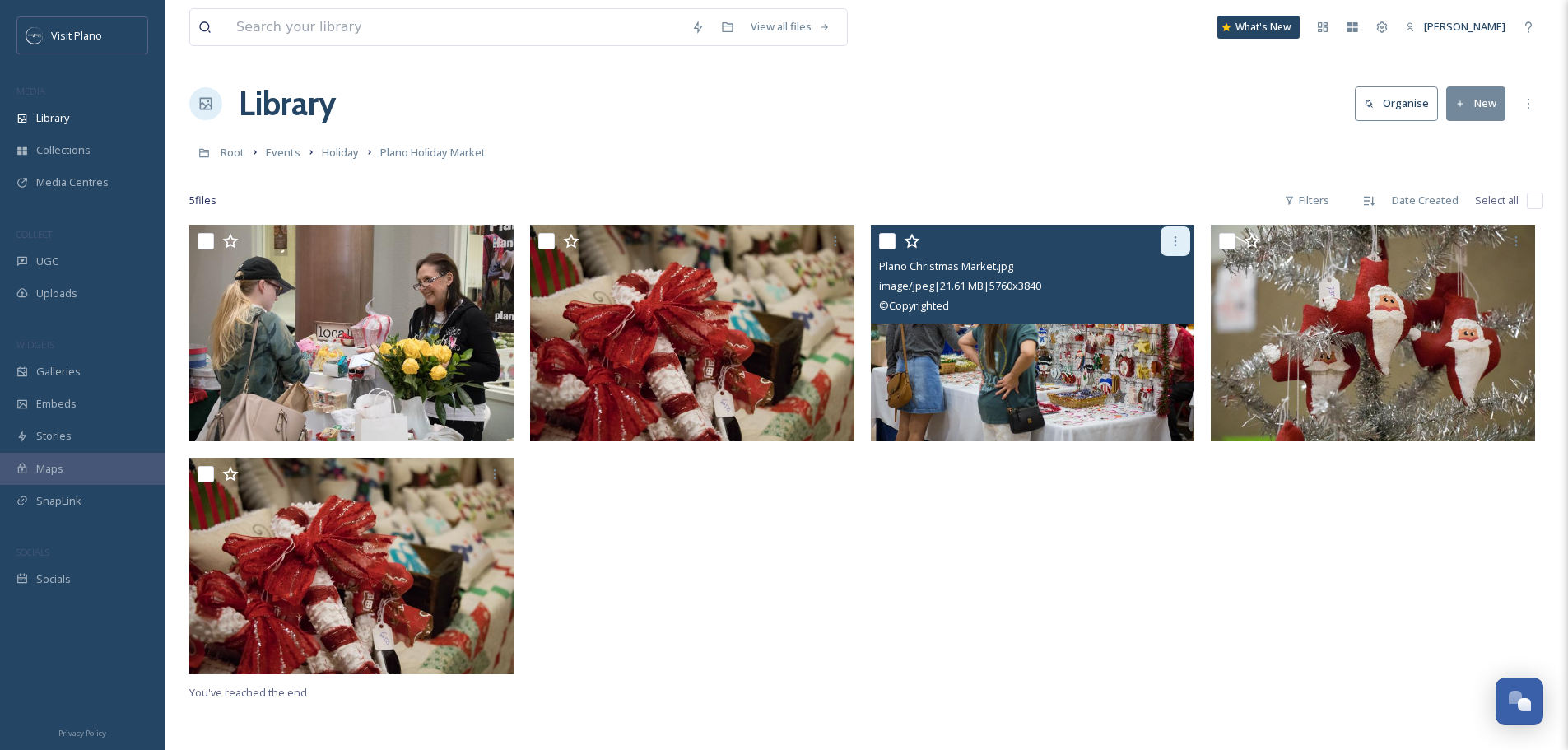
click at [1167, 239] on div at bounding box center [1176, 241] width 29 height 29
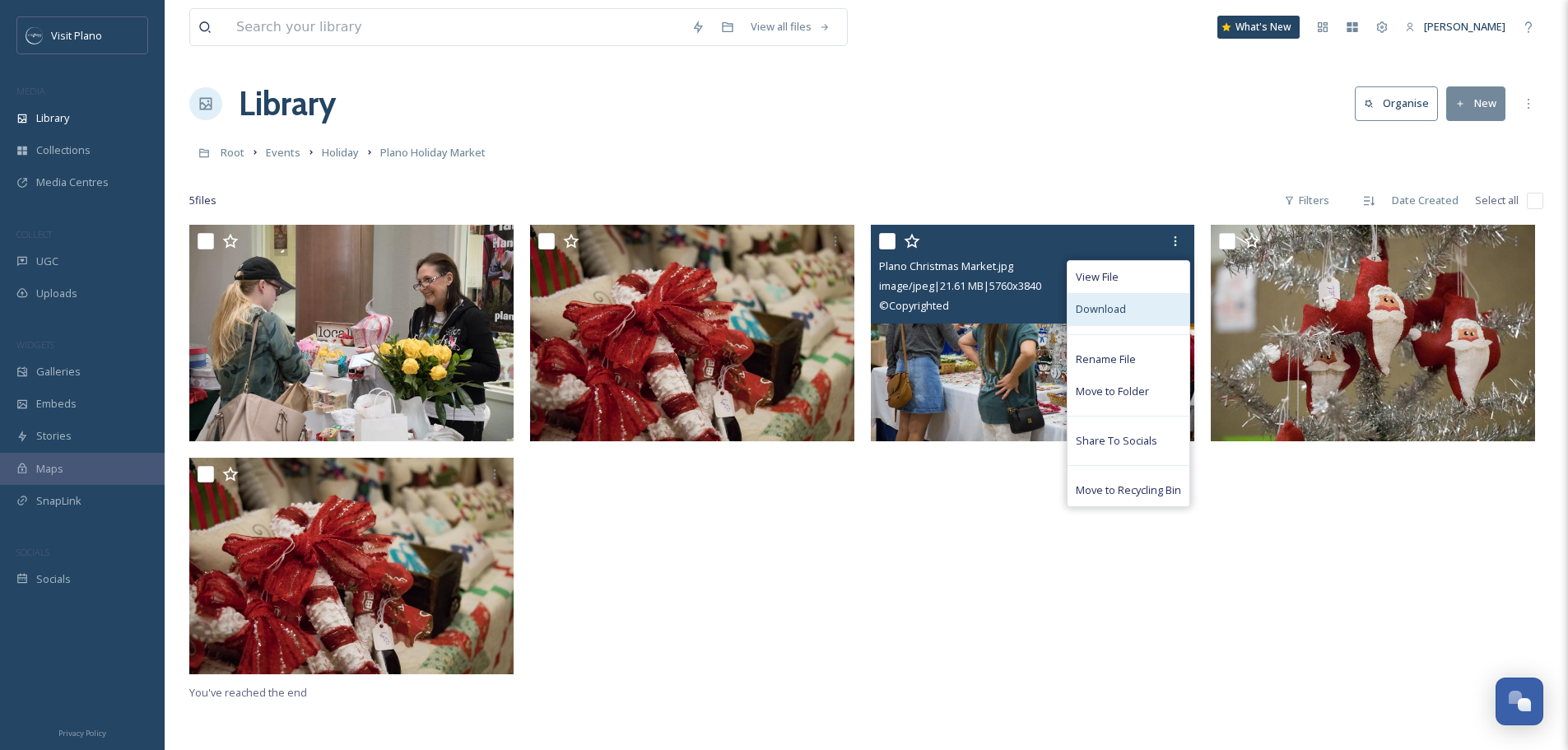
click at [1138, 311] on div "Download" at bounding box center [1128, 309] width 122 height 32
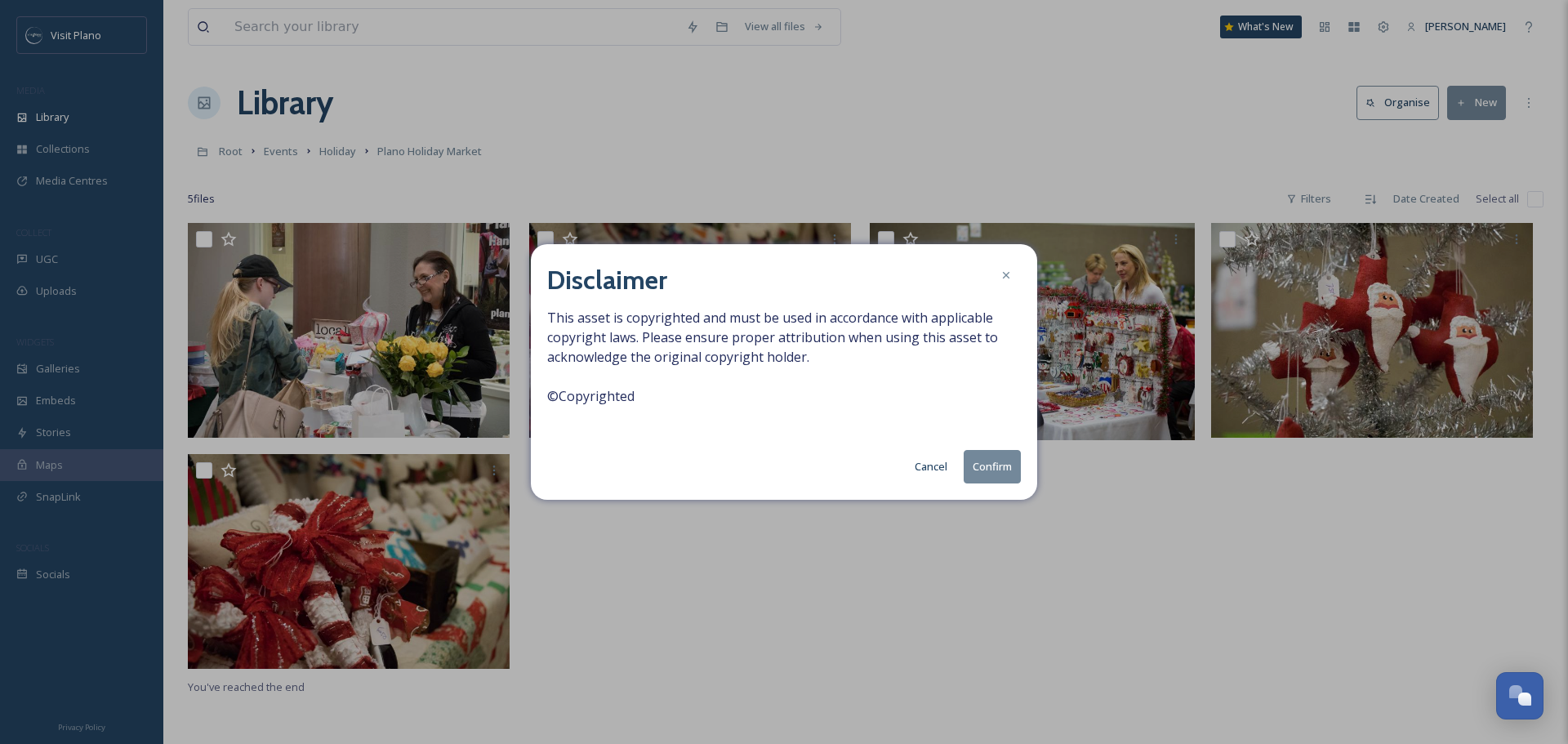
click at [914, 472] on button "Cancel" at bounding box center [931, 467] width 49 height 32
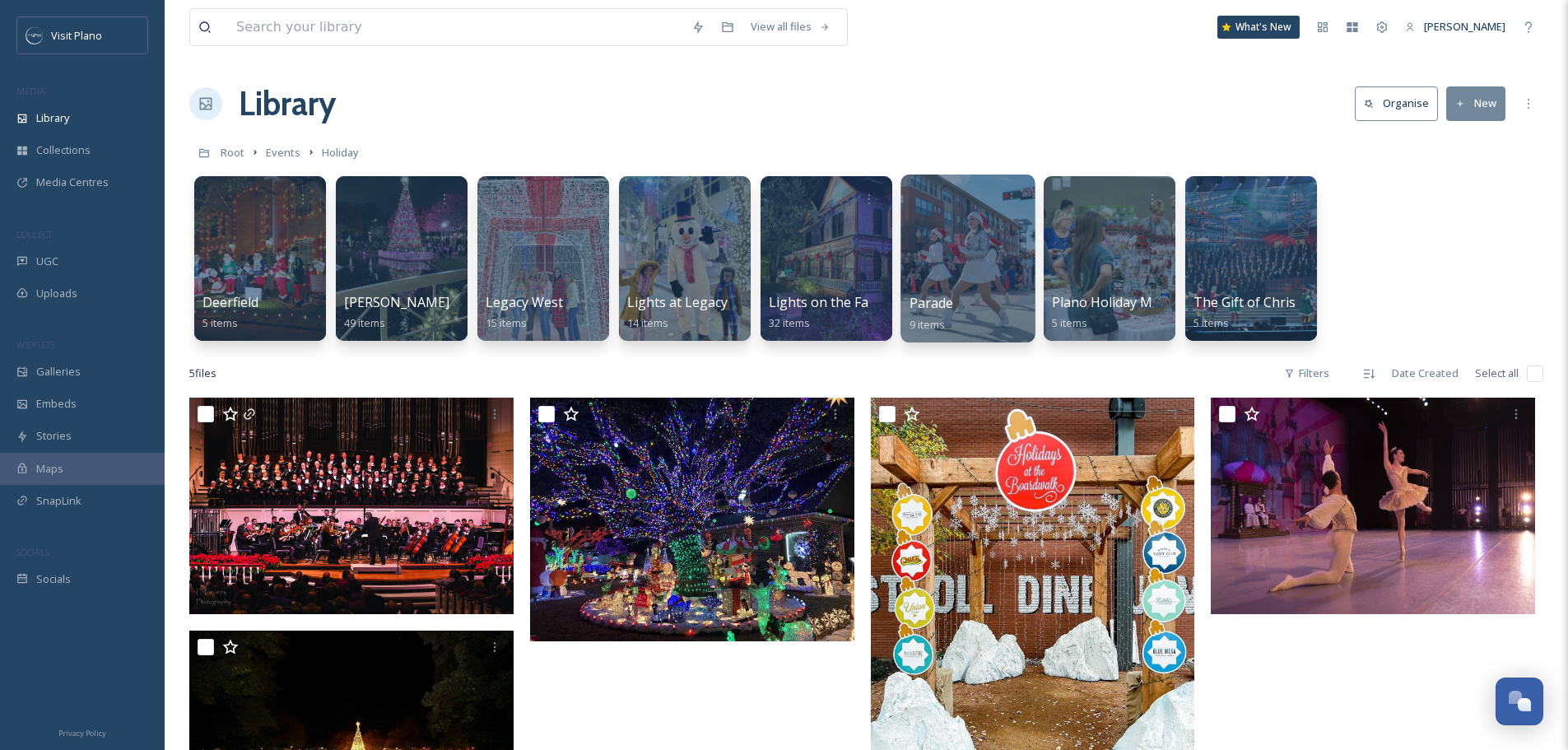
click at [980, 294] on div "Parade 9 items" at bounding box center [968, 314] width 117 height 41
click at [946, 292] on div at bounding box center [967, 258] width 134 height 168
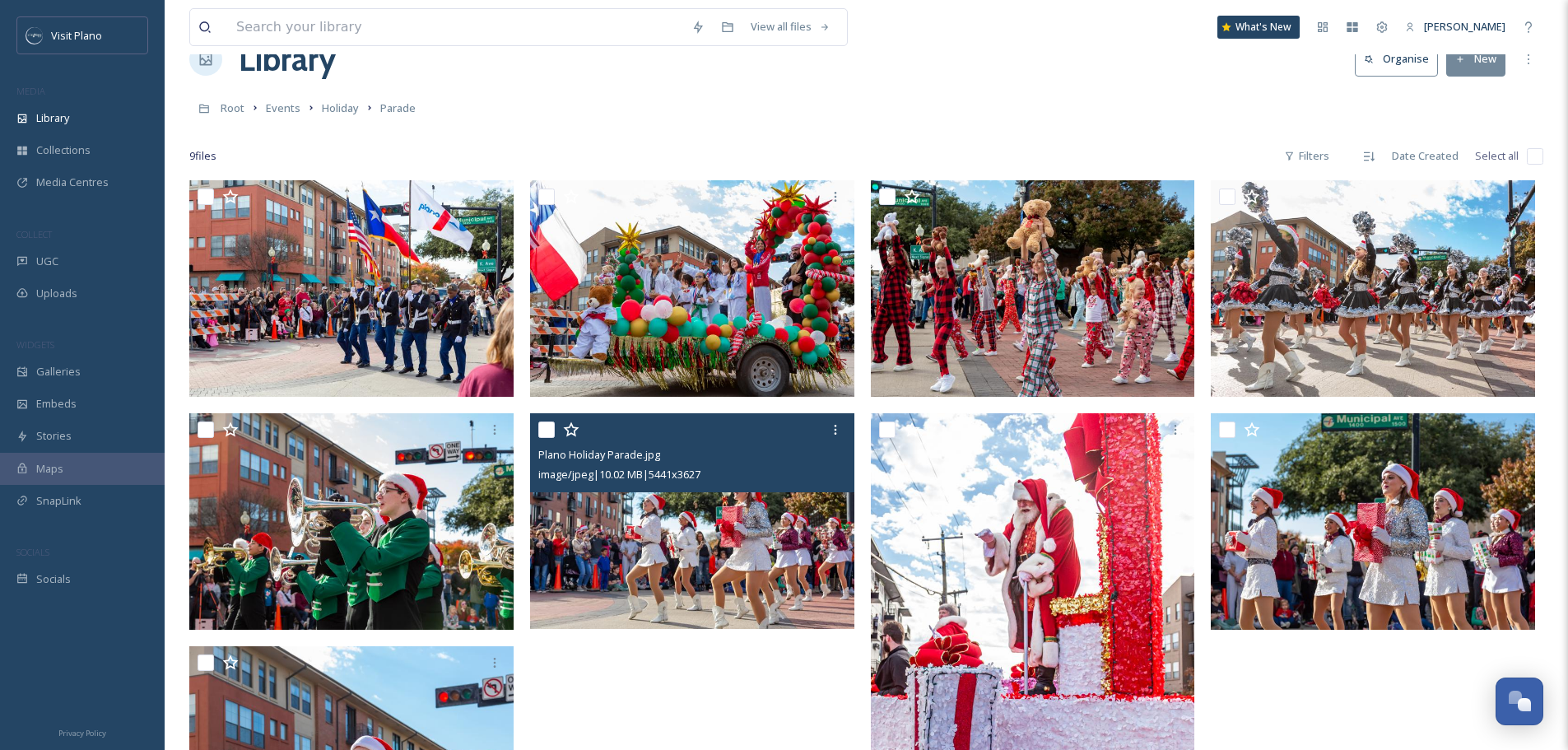
scroll to position [127, 0]
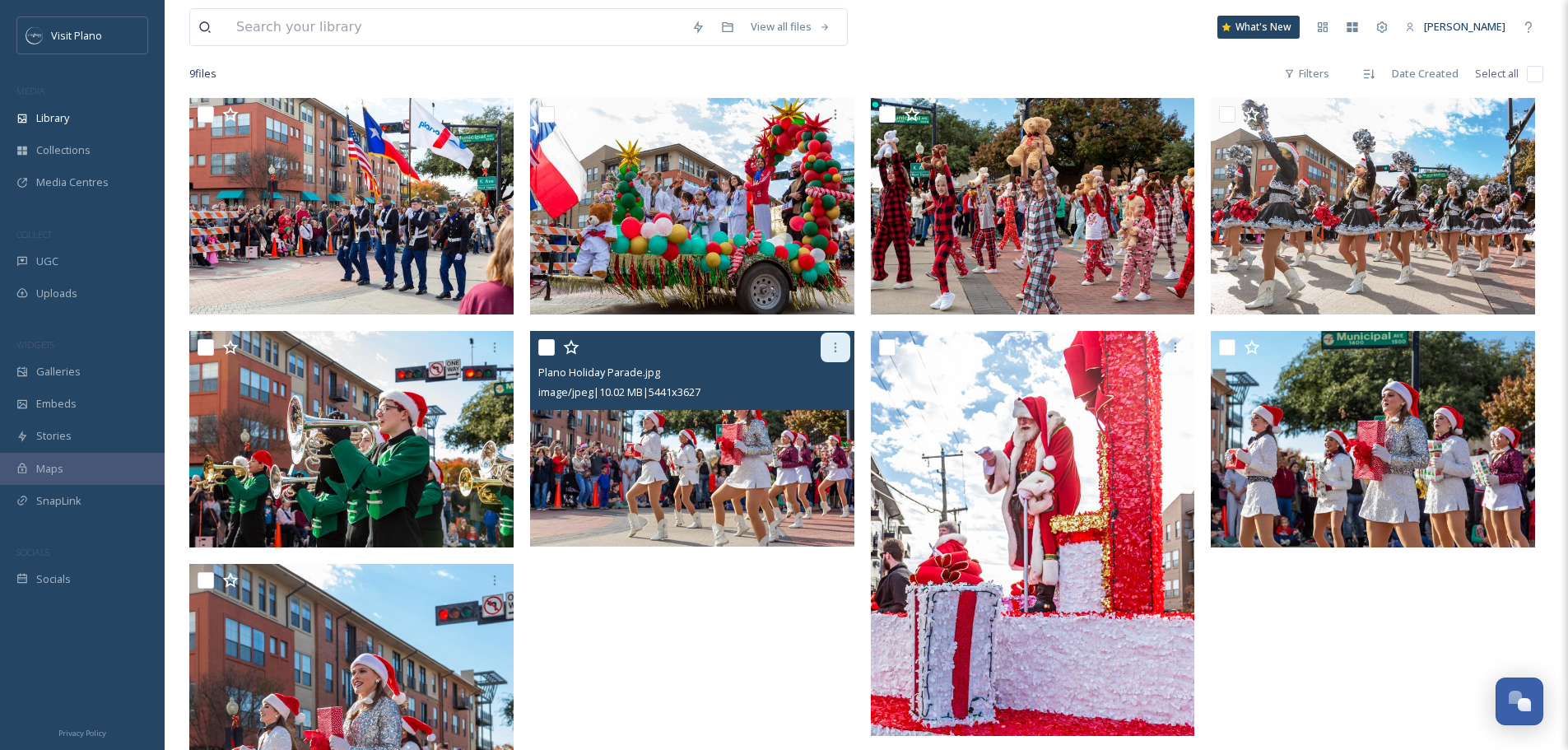
click at [840, 348] on icon at bounding box center [835, 347] width 13 height 13
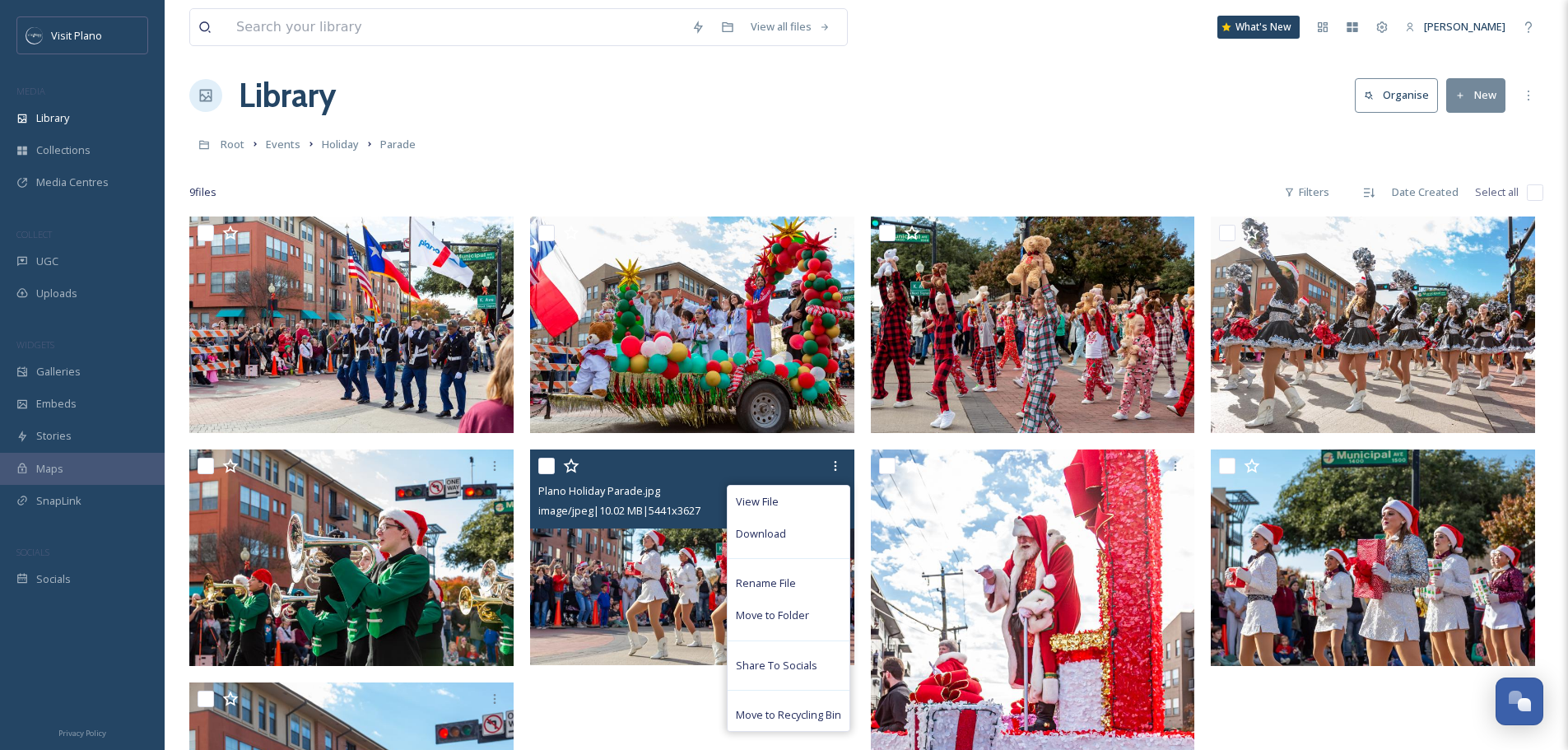
scroll to position [0, 0]
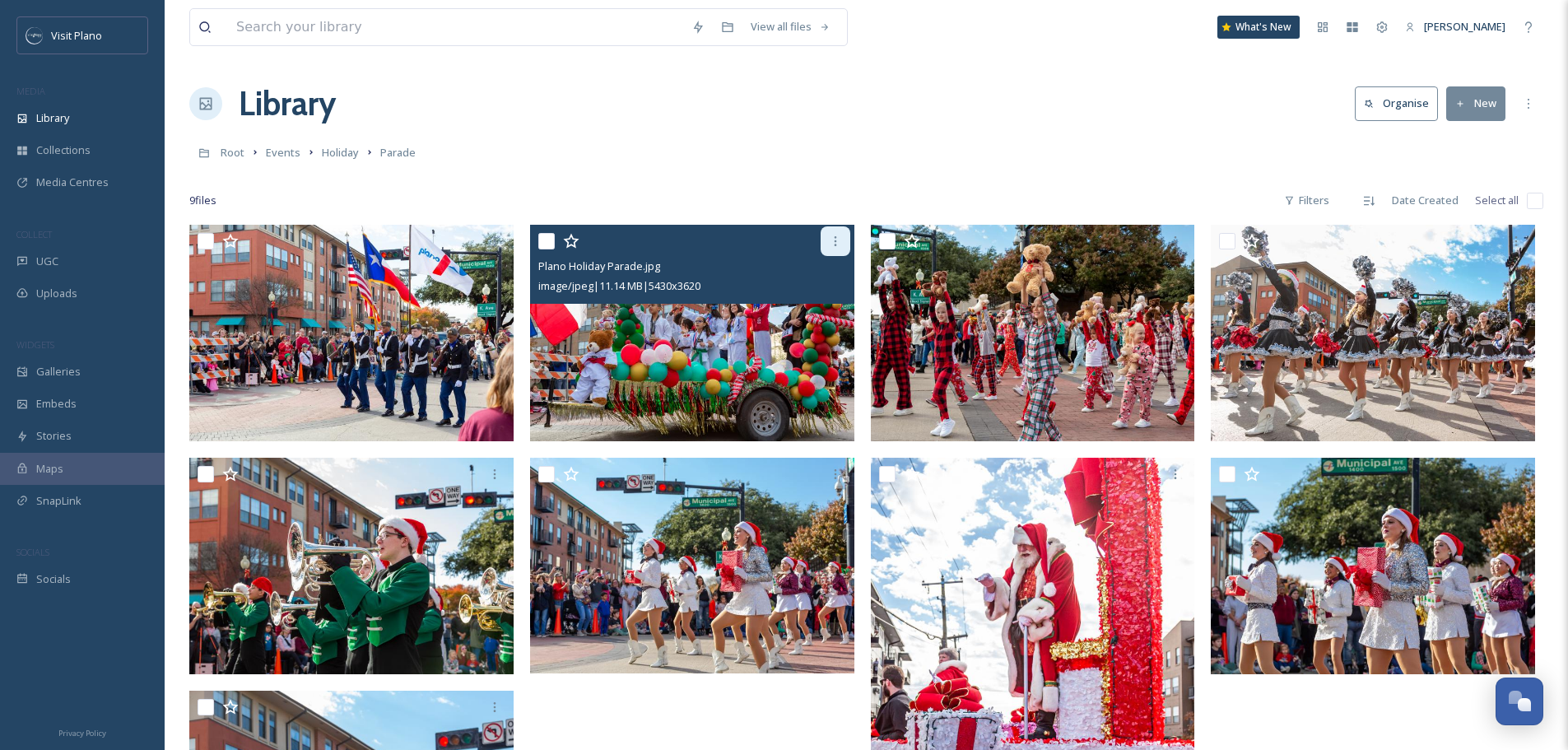
click at [848, 234] on div at bounding box center [835, 241] width 29 height 29
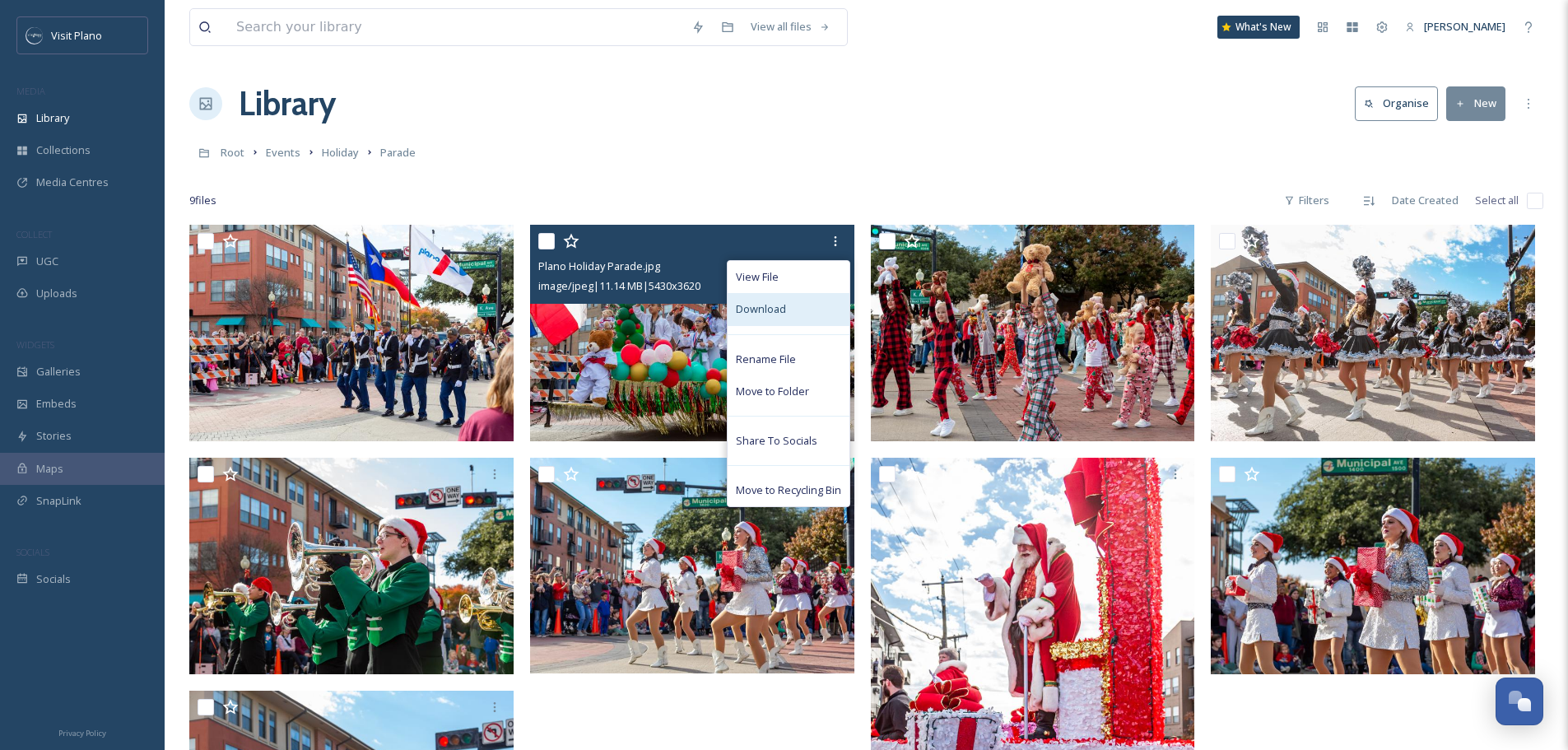
click at [791, 321] on div "Download" at bounding box center [789, 309] width 122 height 32
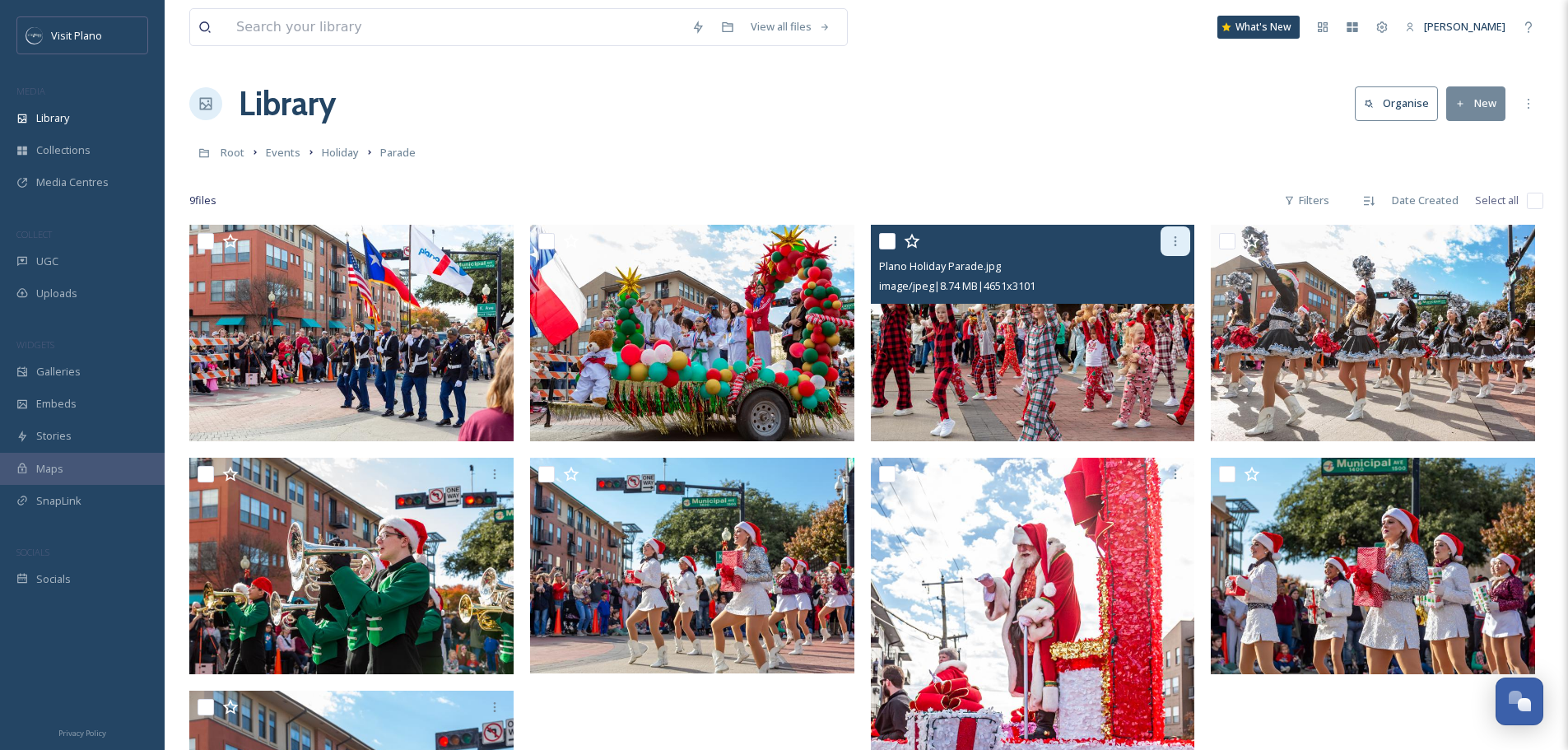
click at [1177, 246] on icon at bounding box center [1176, 241] width 13 height 13
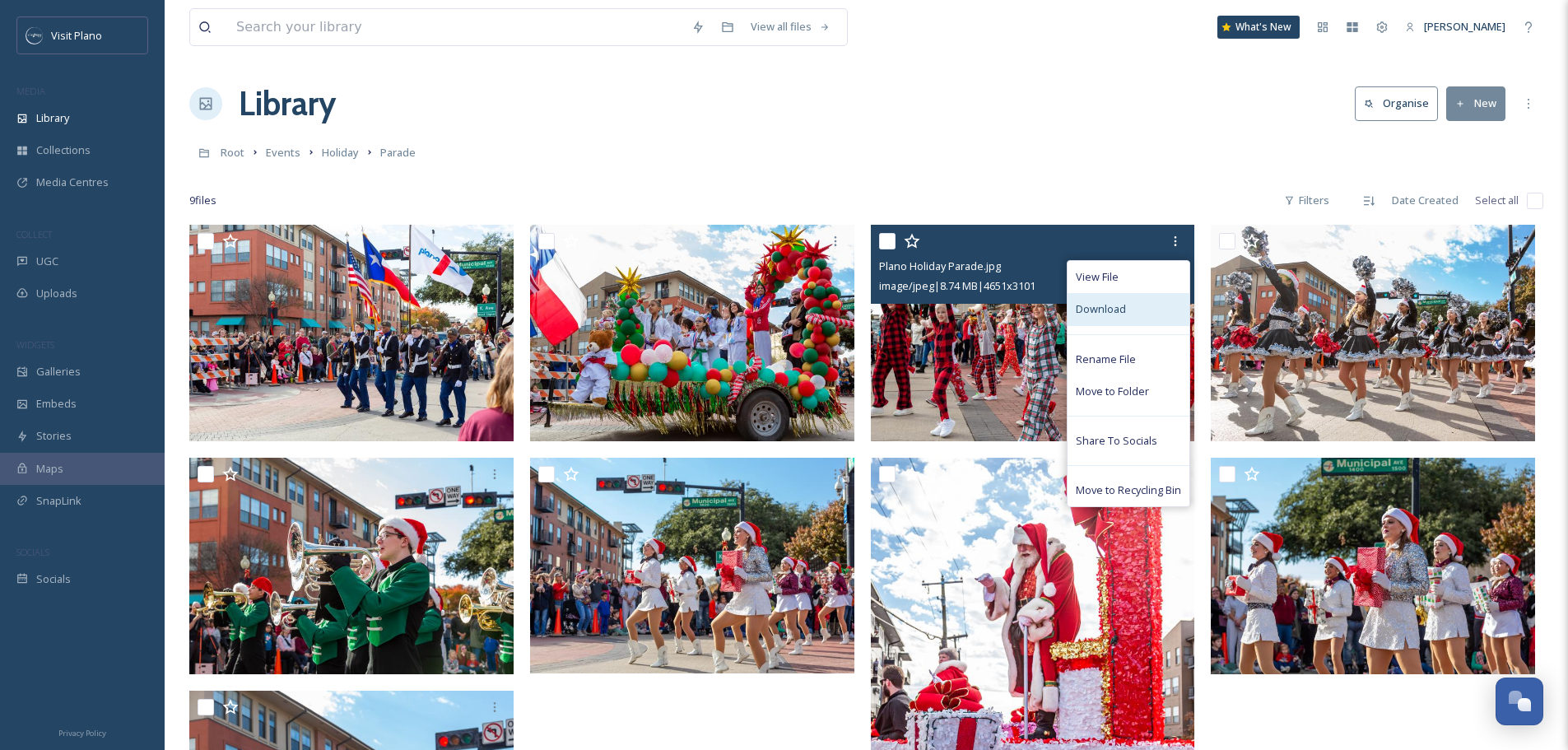
click at [1123, 314] on span "Download" at bounding box center [1100, 309] width 50 height 16
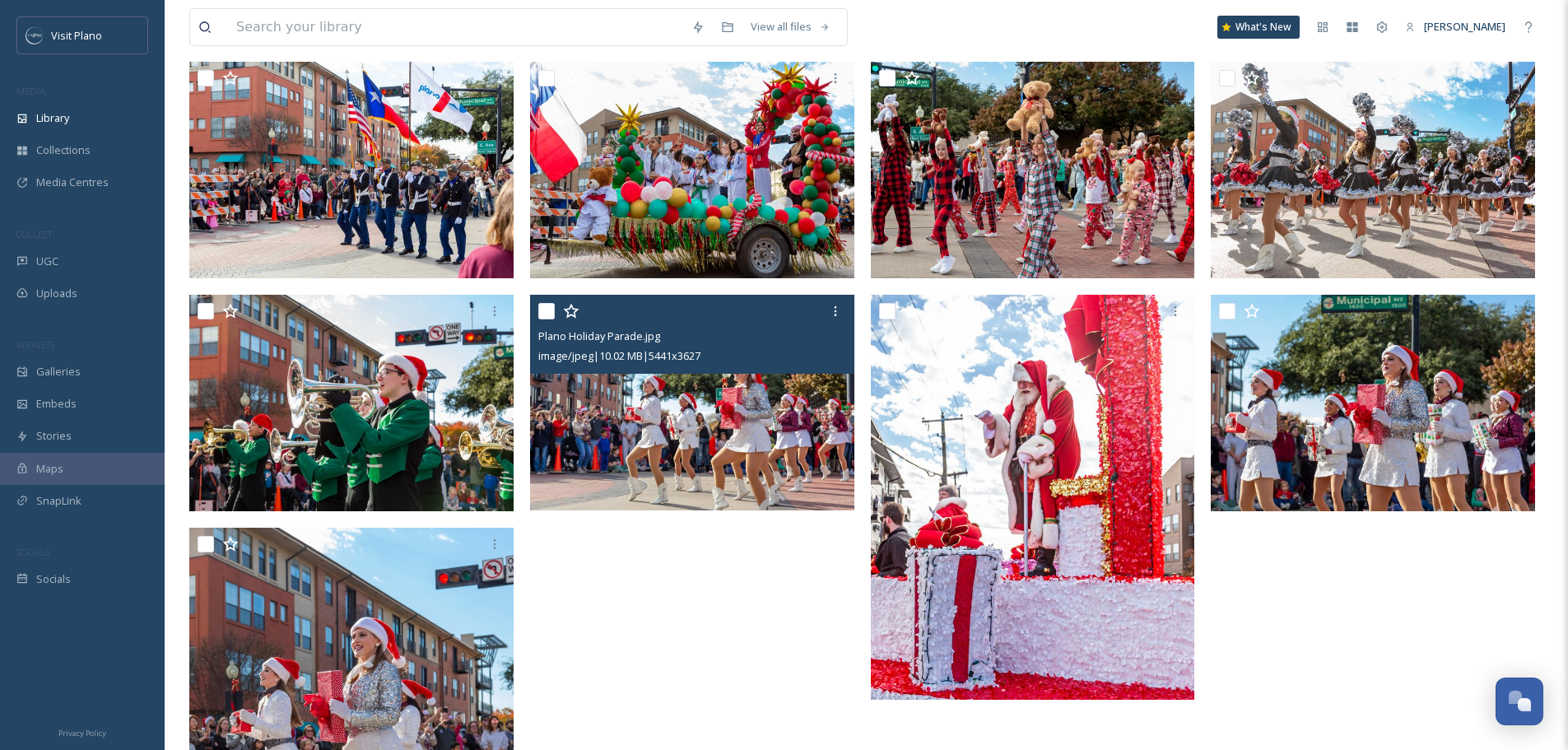
scroll to position [165, 0]
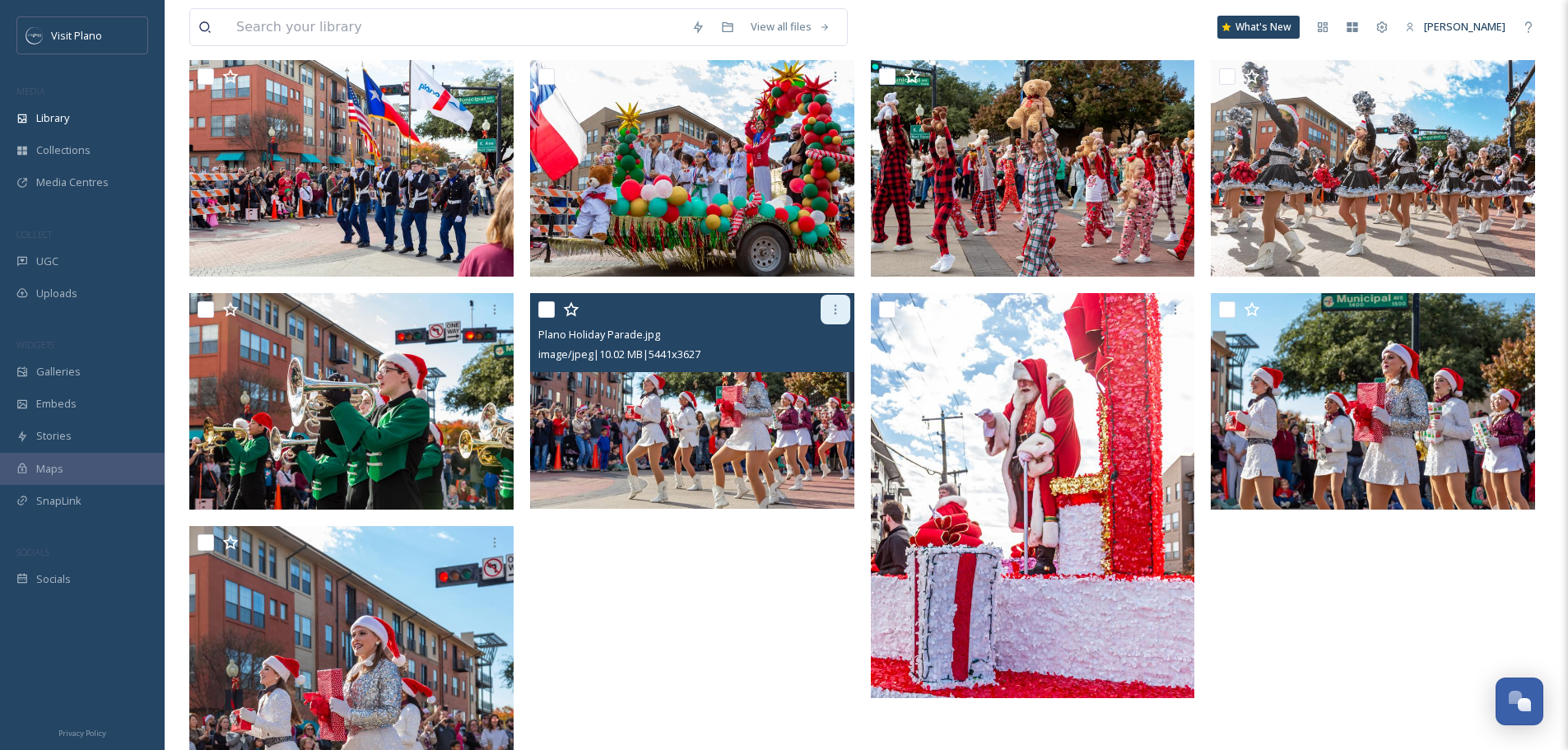
click at [831, 310] on icon at bounding box center [835, 309] width 13 height 13
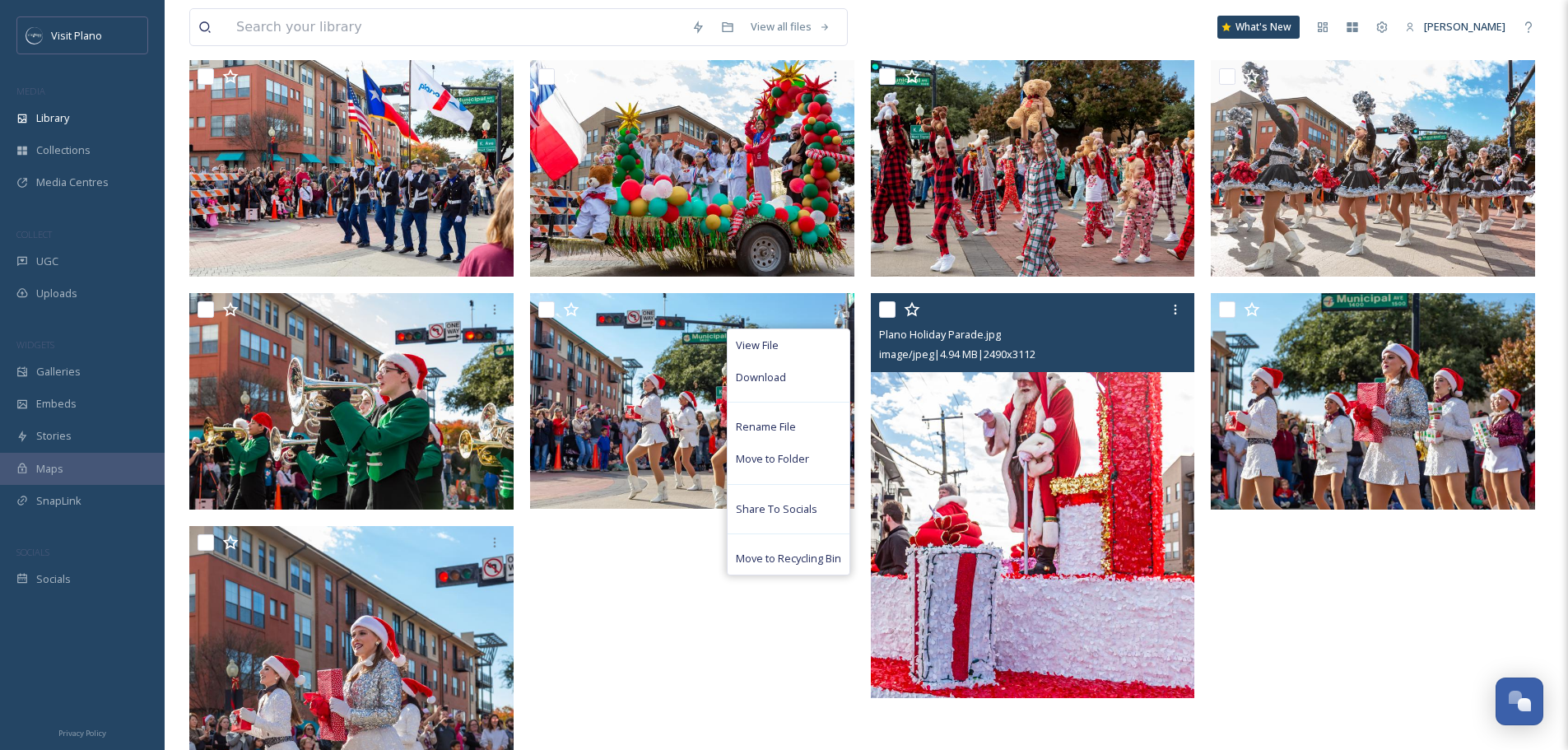
scroll to position [0, 0]
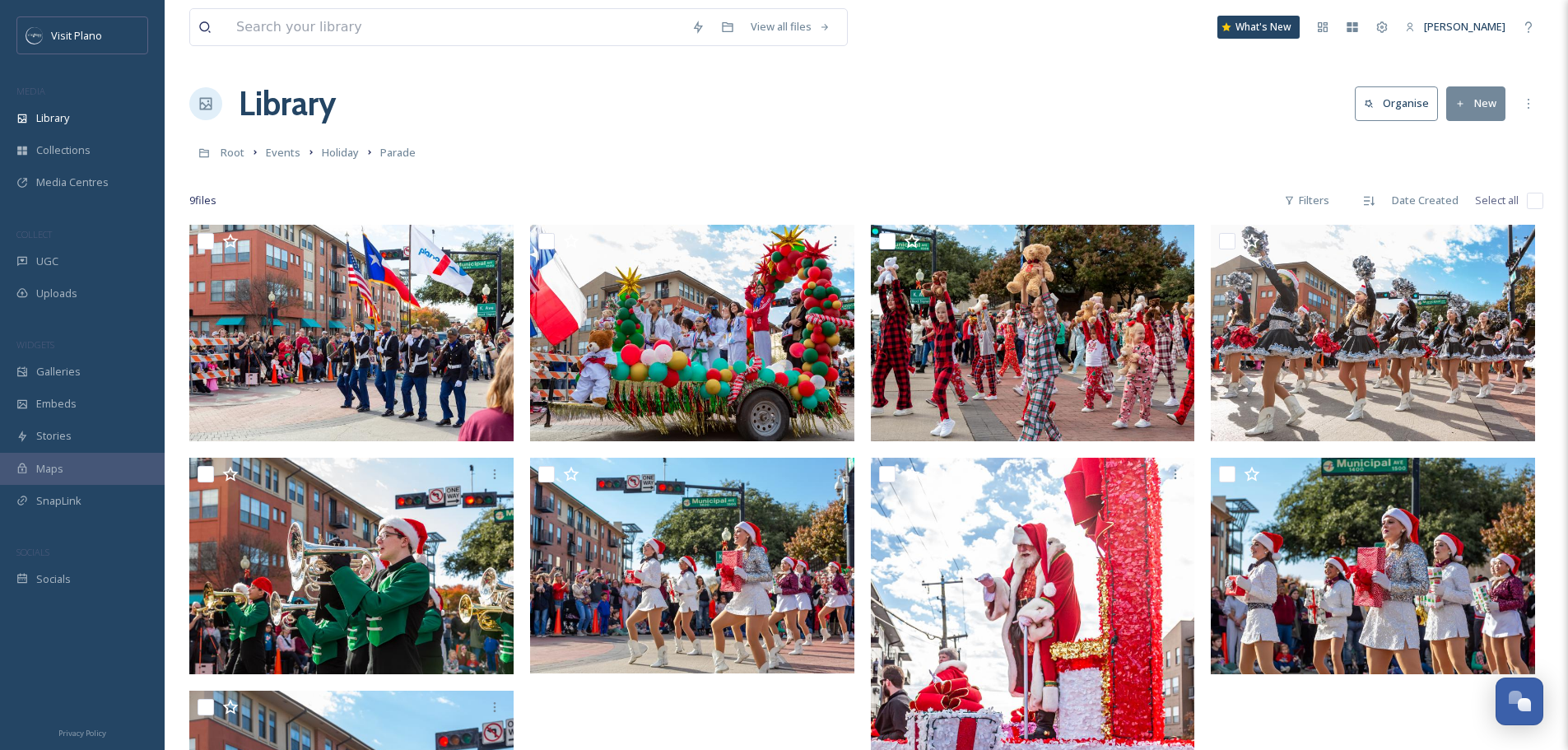
click at [530, 139] on div "Root Events Holiday Parade" at bounding box center [866, 152] width 1354 height 31
